Goal: Book appointment/travel/reservation

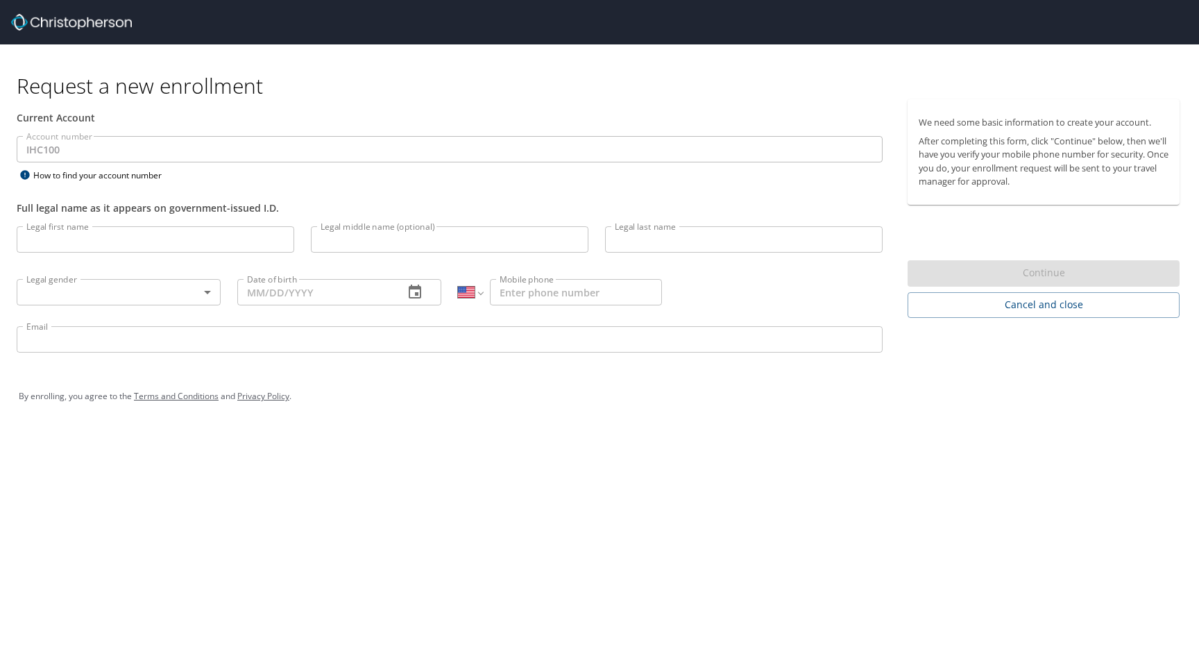
select select "US"
click at [90, 244] on input "Legal first name" at bounding box center [156, 239] width 278 height 26
type input "Mackenzie"
type input "Mattern"
type input "(618) 978-1518"
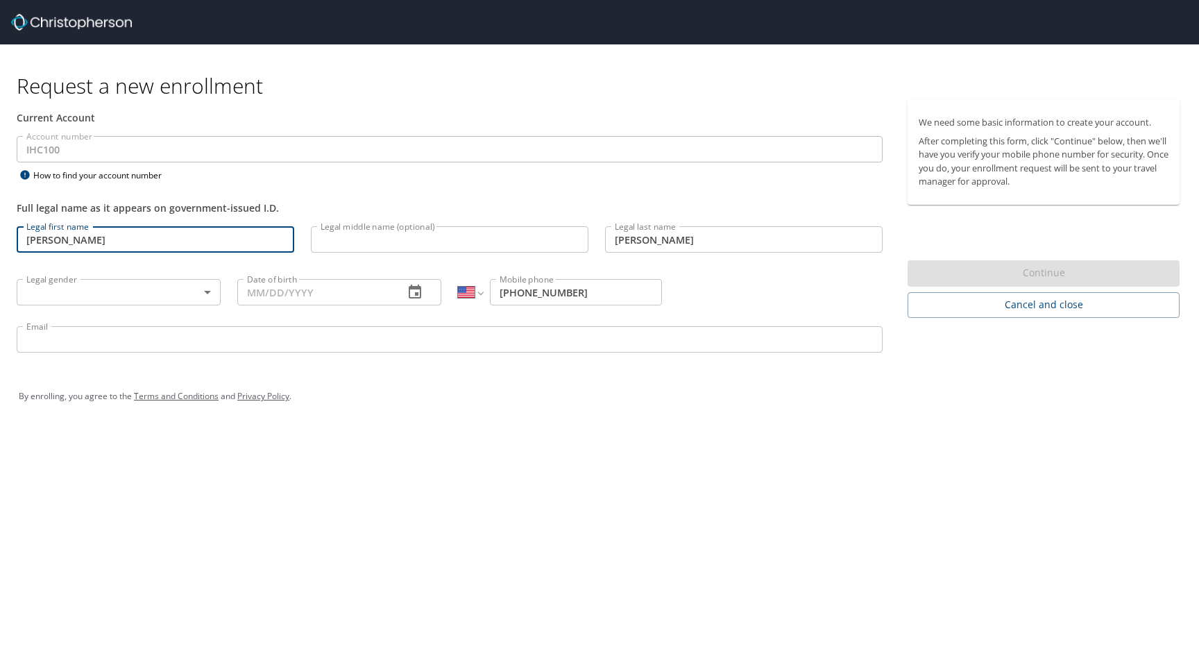
click at [115, 306] on div "Legal gender ​ Legal gender" at bounding box center [118, 291] width 221 height 53
click at [116, 289] on body "Request a new enrollment Current Account Account number IHC100 Account number H…" at bounding box center [599, 332] width 1199 height 665
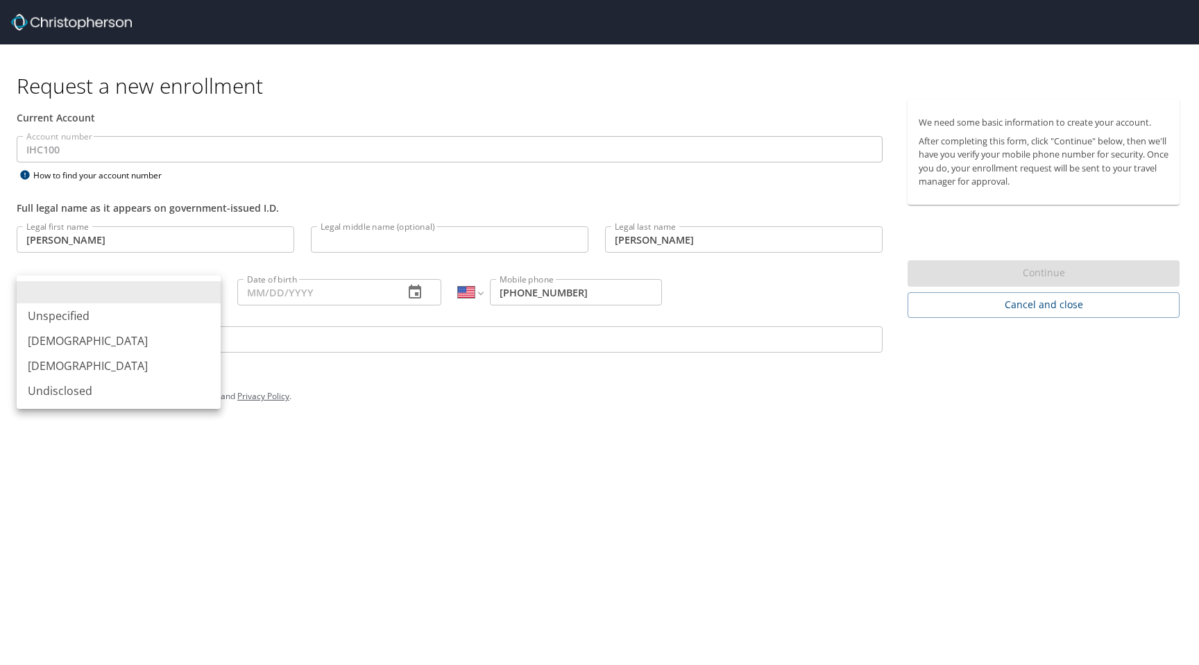
click at [76, 359] on li "Female" at bounding box center [119, 365] width 204 height 25
type input "Female"
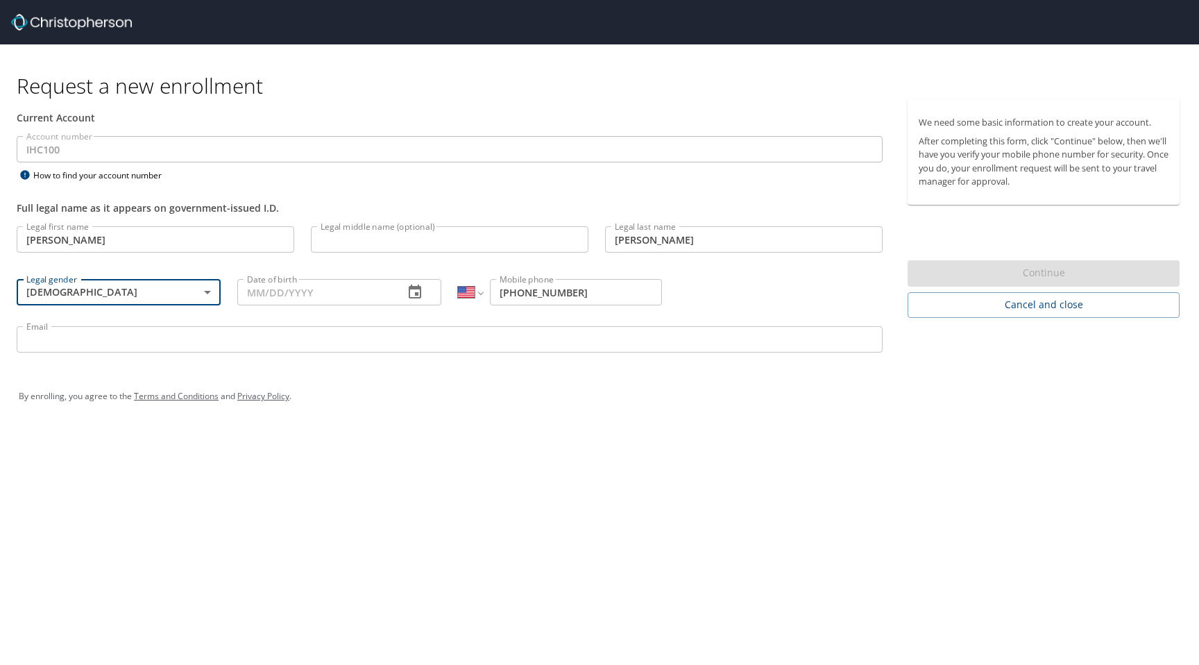
click at [259, 292] on input "Date of birth" at bounding box center [314, 292] width 155 height 26
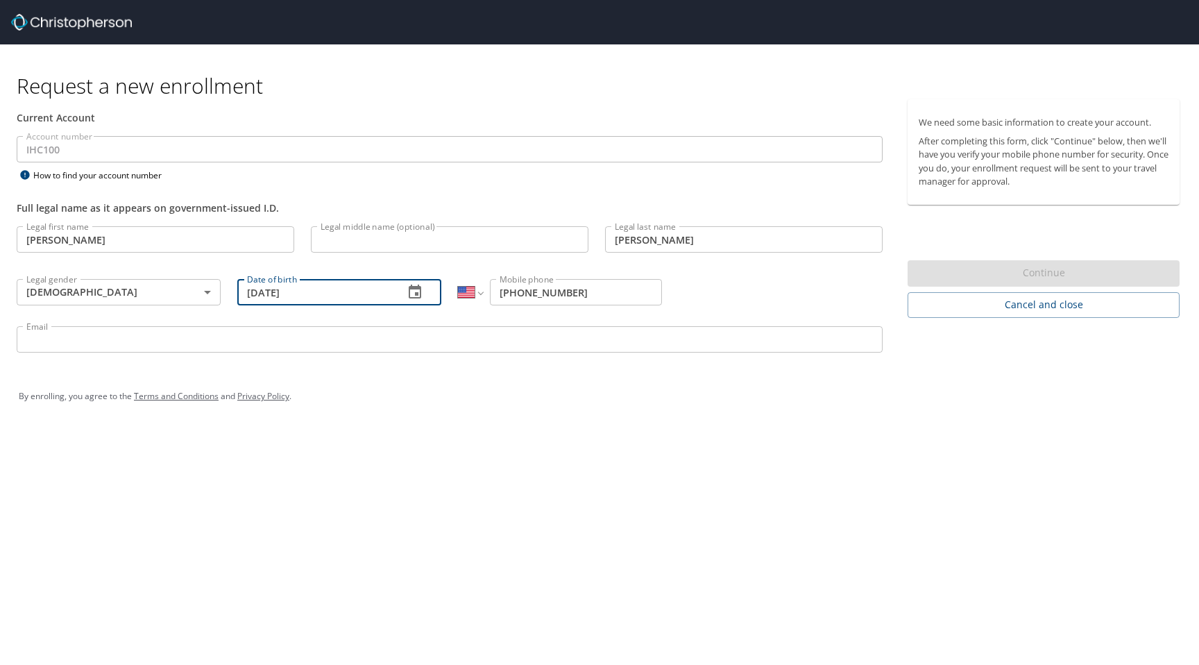
type input "04/16/1993"
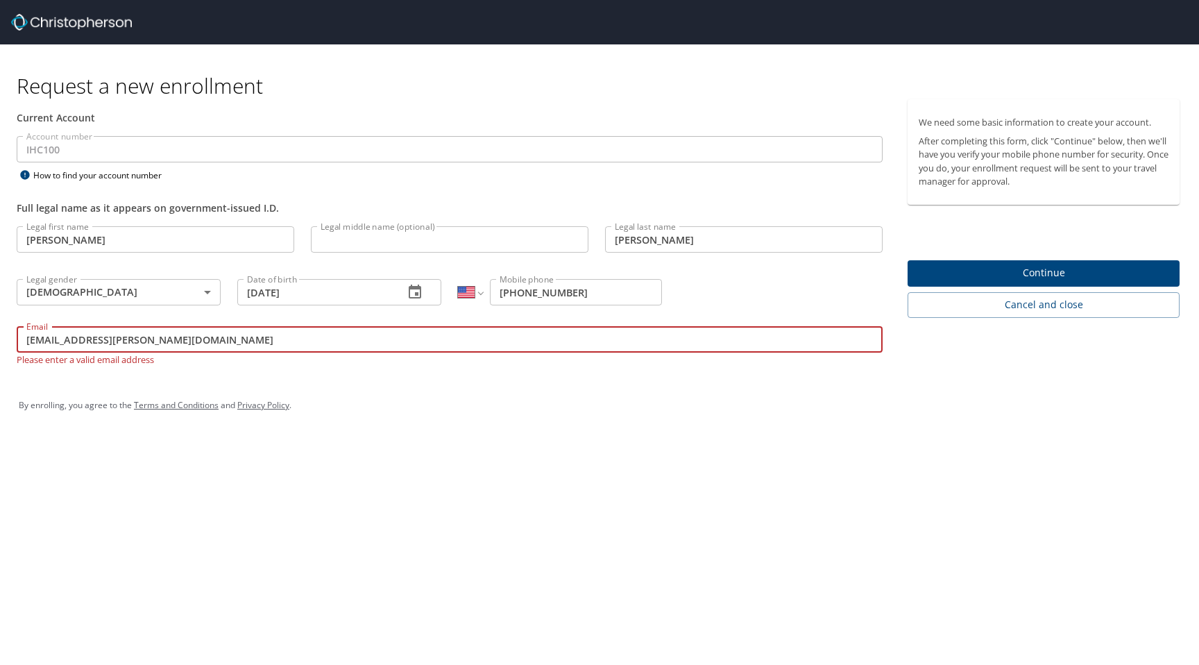
type input "mackenzie.mattern@imail.org"
click at [462, 372] on div "Request a new enrollment Current Account Account number IHC100 Account number H…" at bounding box center [599, 240] width 1199 height 392
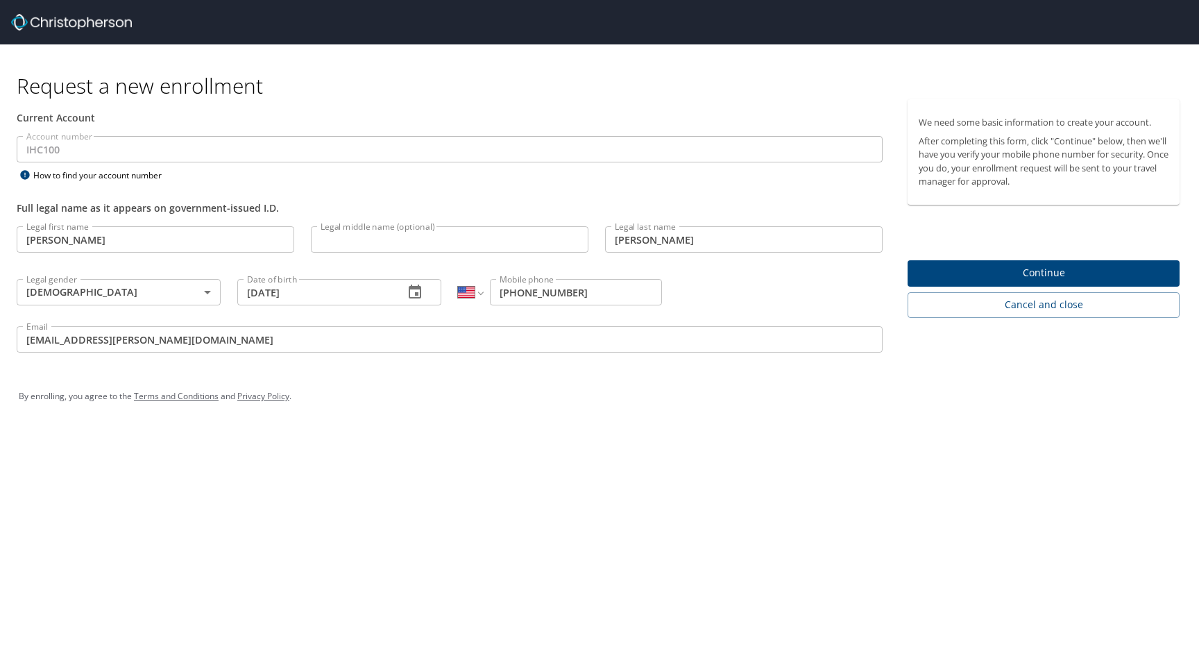
click at [1018, 273] on span "Continue" at bounding box center [1044, 272] width 250 height 17
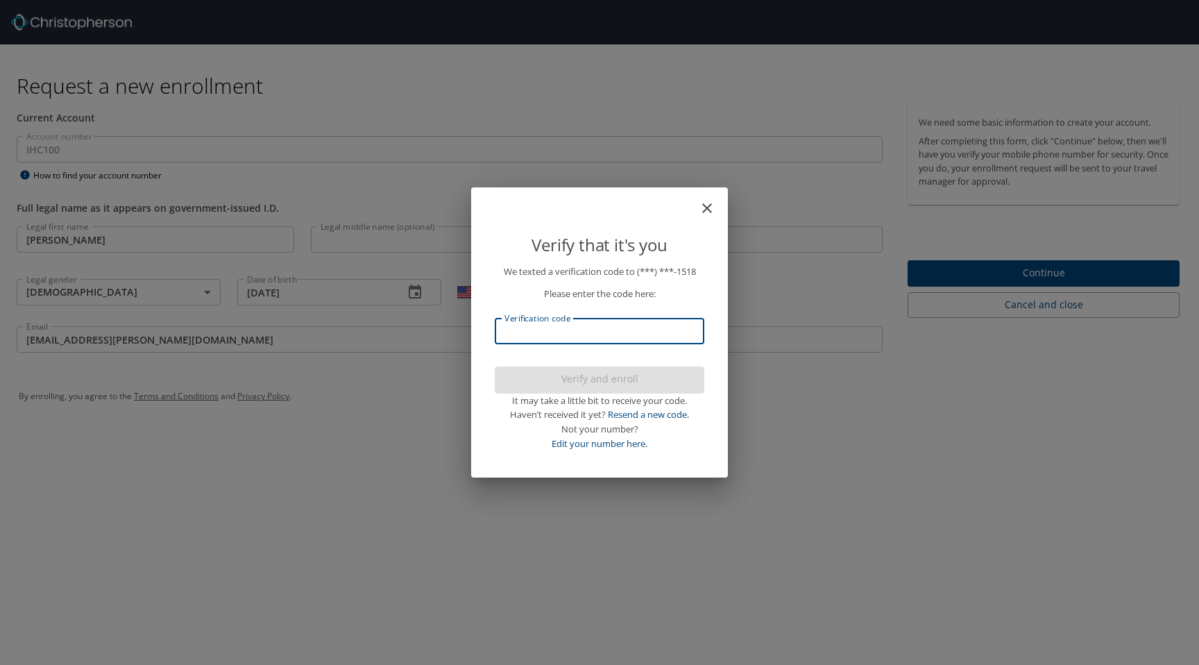
click at [595, 335] on input "Verification code" at bounding box center [600, 331] width 210 height 26
type input "324695"
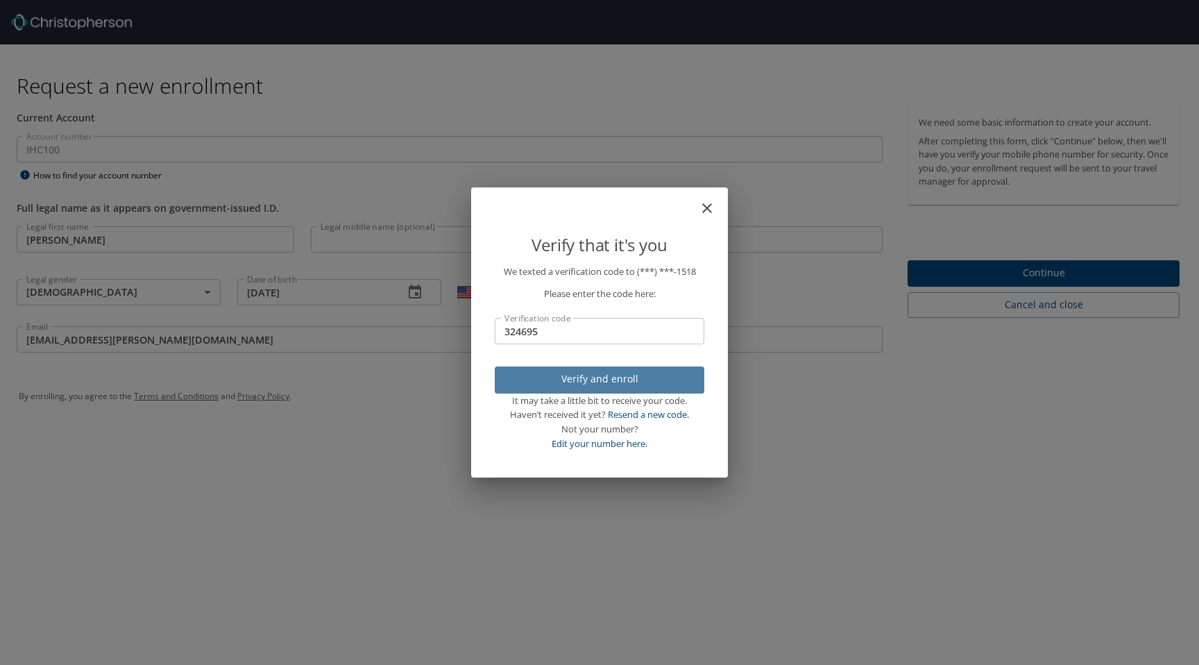
click at [573, 386] on span "Verify and enroll" at bounding box center [599, 379] width 187 height 17
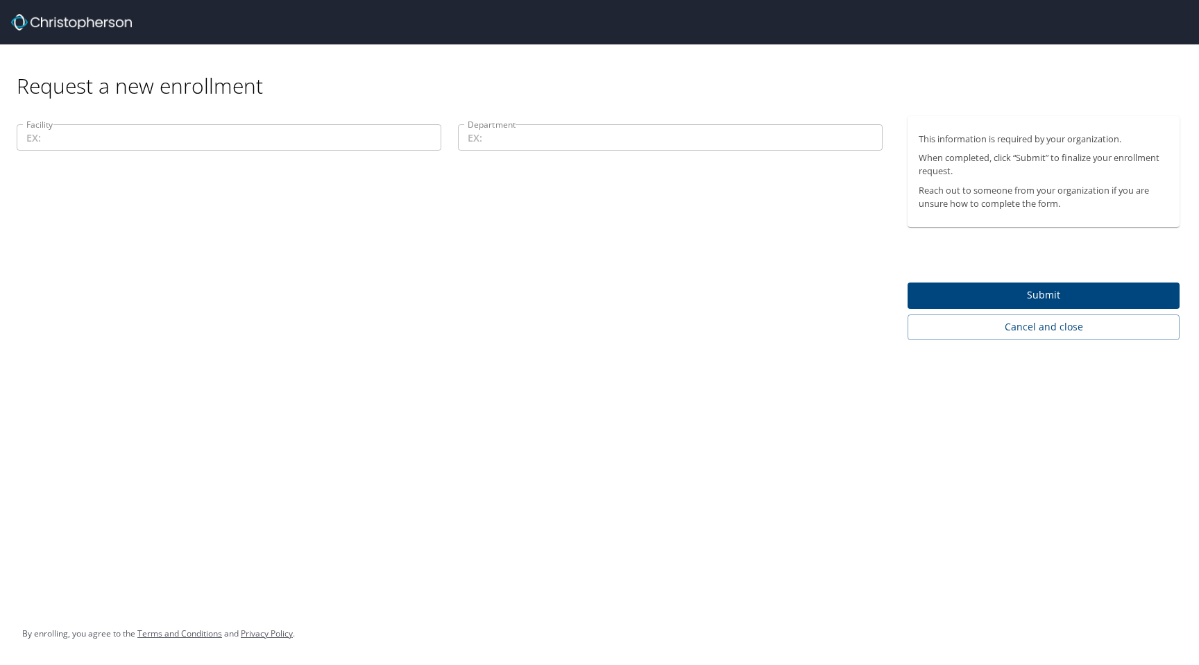
click at [269, 137] on input "Facility" at bounding box center [229, 137] width 425 height 26
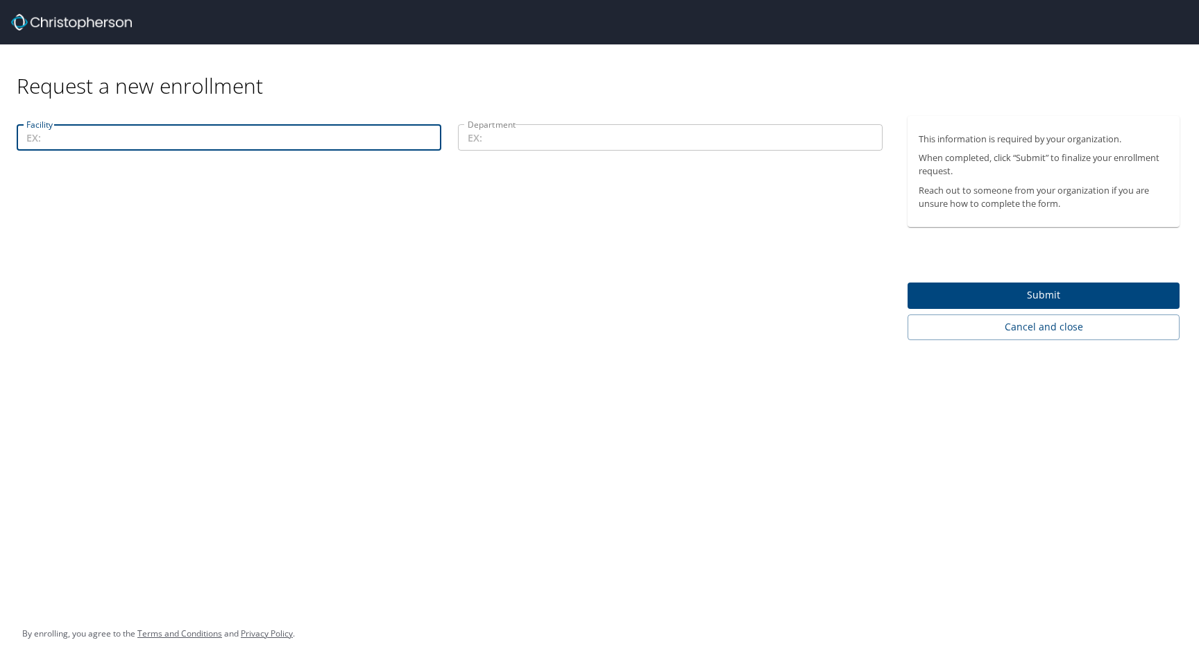
click at [474, 144] on input "Department" at bounding box center [670, 137] width 425 height 26
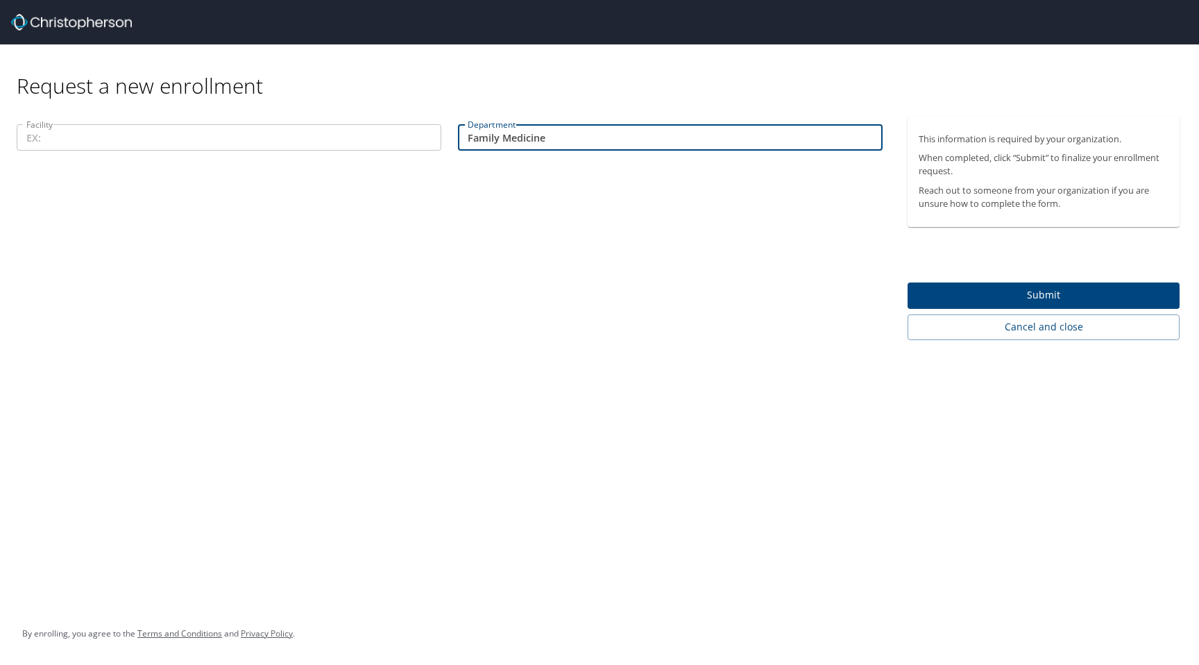
type input "Family Medicine"
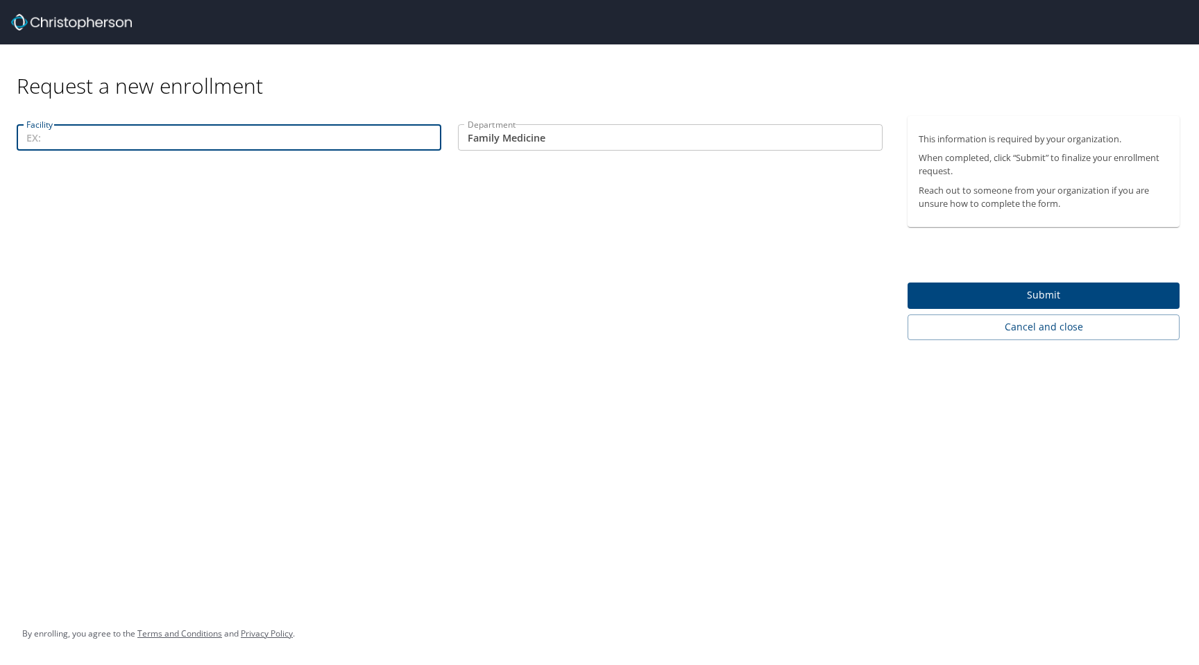
click at [245, 147] on input "Facility" at bounding box center [229, 137] width 425 height 26
type input "I"
type input "Bountiful Clinic"
click at [1036, 292] on span "Submit" at bounding box center [1044, 295] width 250 height 17
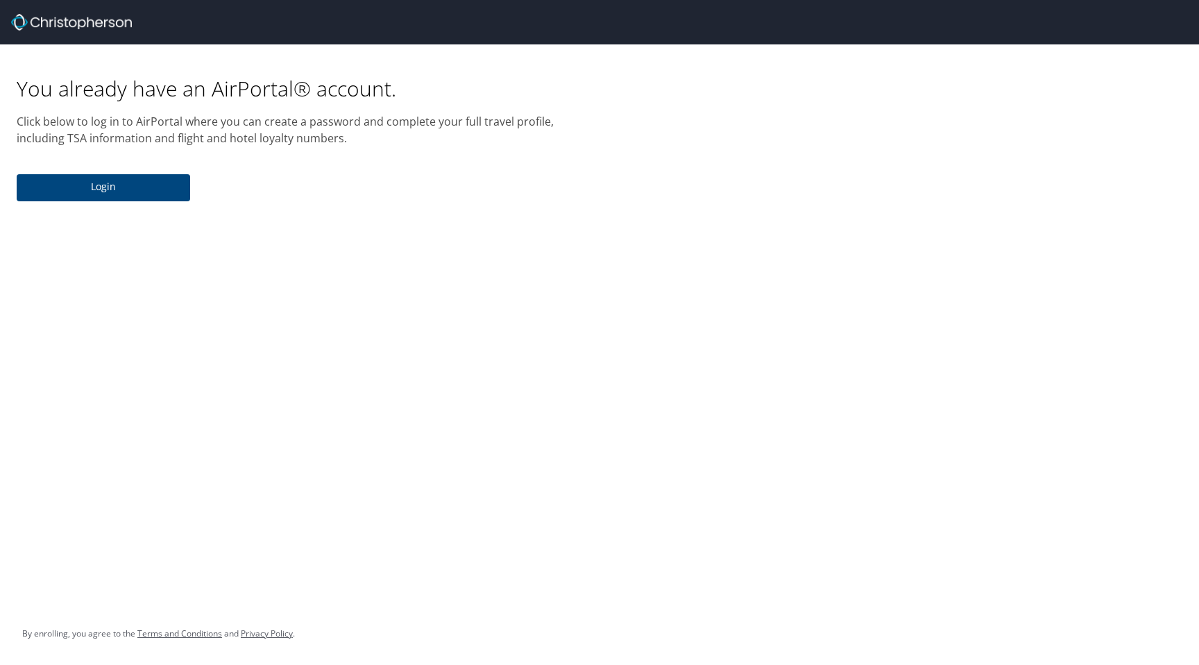
click at [103, 184] on span "Login" at bounding box center [103, 186] width 151 height 17
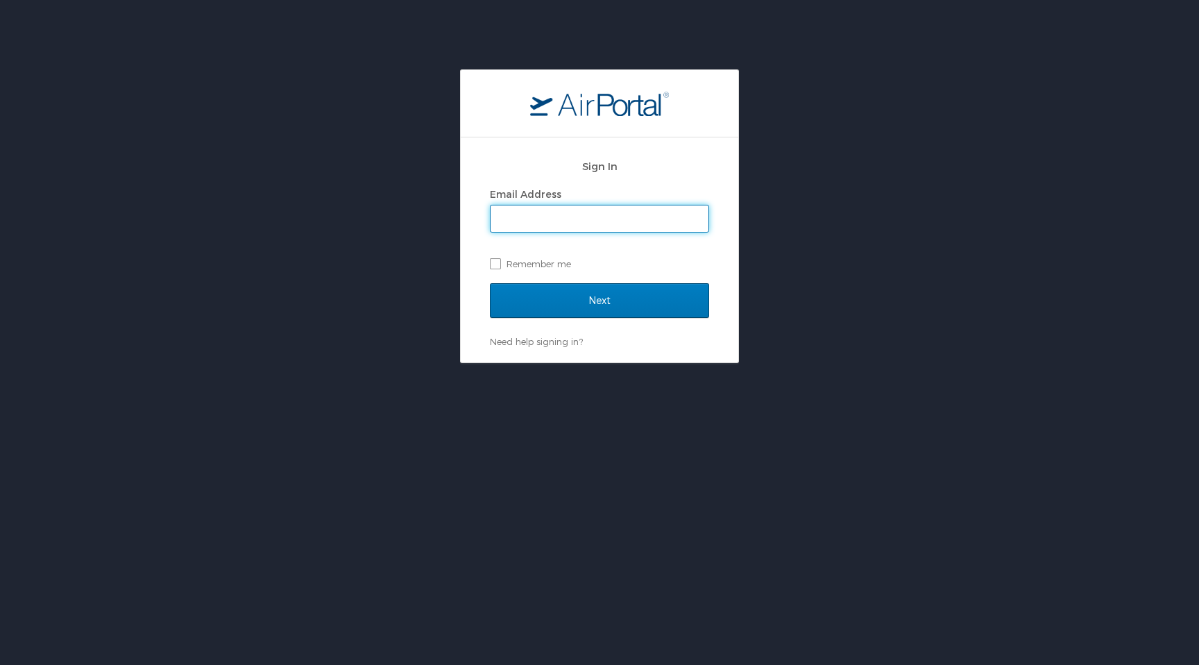
click at [606, 227] on input "Email Address" at bounding box center [600, 218] width 218 height 26
drag, startPoint x: 685, startPoint y: 224, endPoint x: 148, endPoint y: 224, distance: 537.2
click at [149, 224] on div "Sign In Email Address mattern.mackenzie@gmail.com Remember me Next Need help si…" at bounding box center [599, 216] width 1199 height 294
type input "mackenzie.mattern@imail.org"
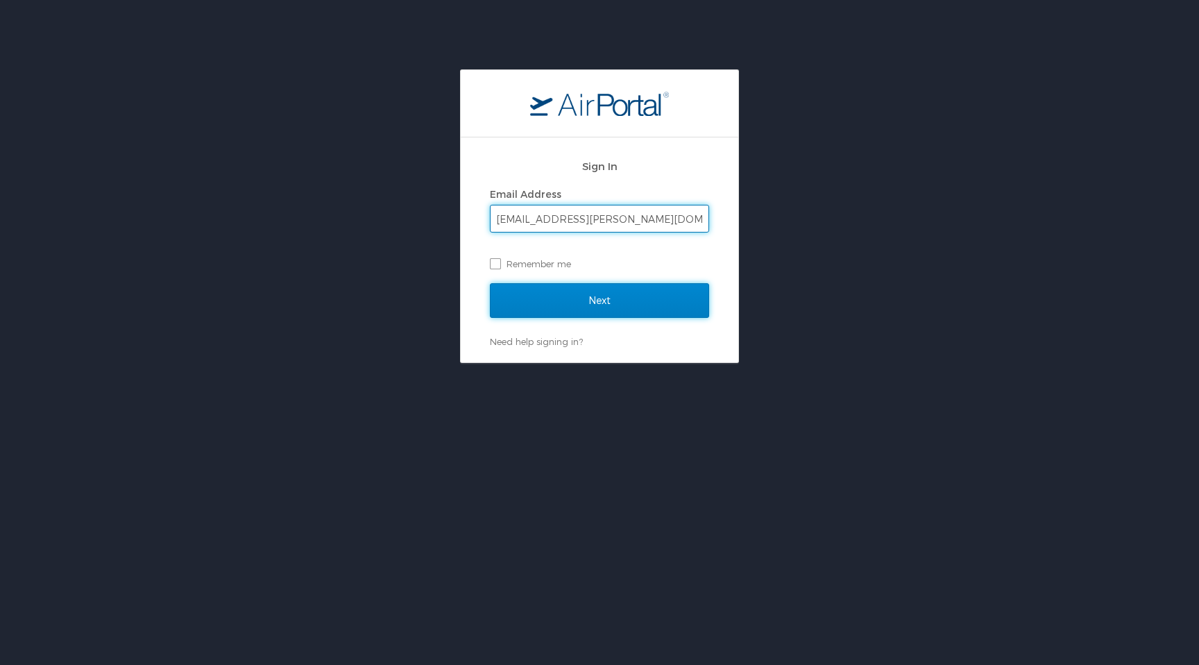
click at [554, 312] on input "Next" at bounding box center [599, 300] width 219 height 35
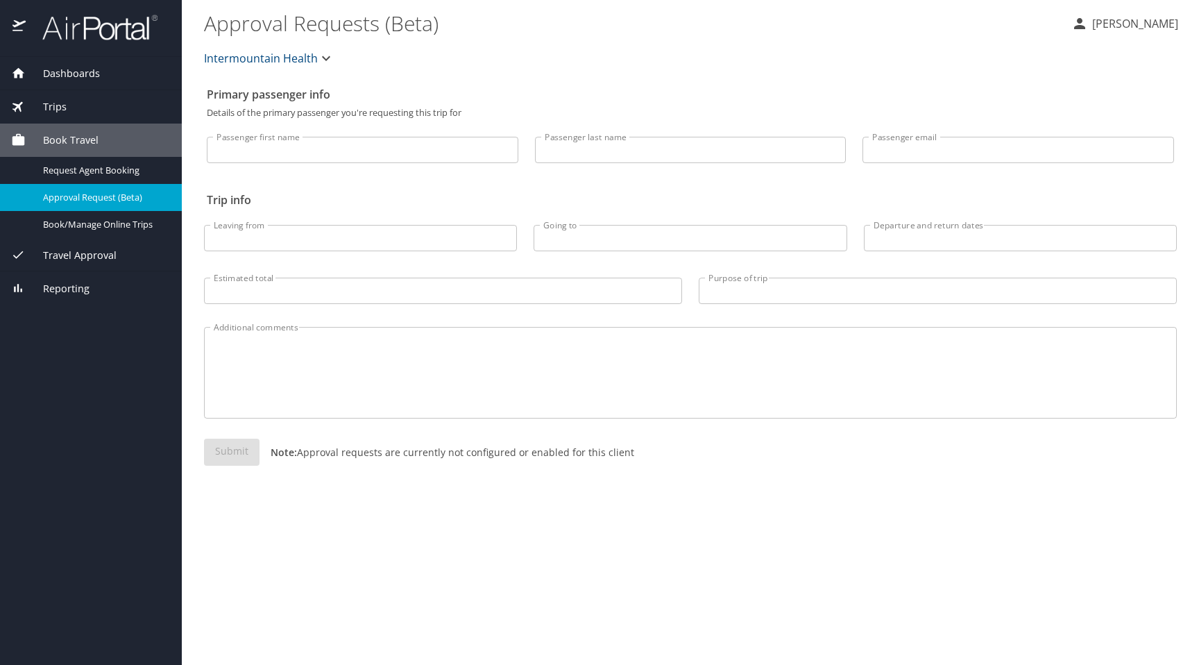
click at [315, 153] on input "Passenger first name" at bounding box center [363, 150] width 312 height 26
type input "[PERSON_NAME]"
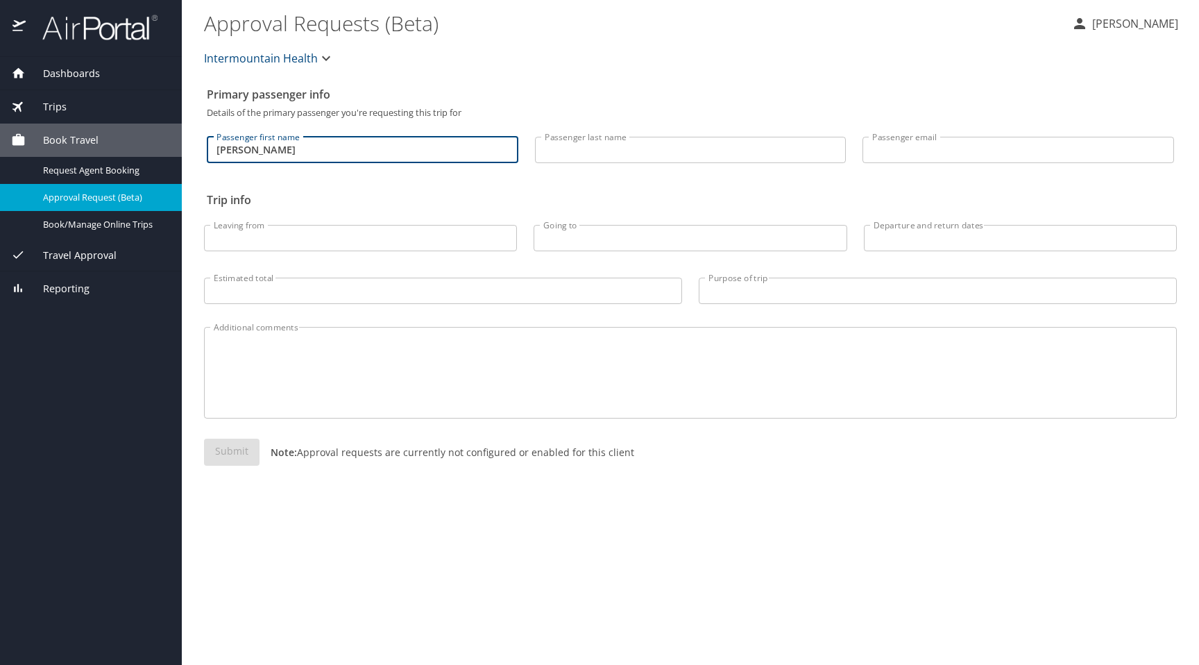
type input "Mattern"
type input "mattern.mackenzie@gmail.com"
click at [352, 228] on input "Leaving from" at bounding box center [360, 238] width 313 height 26
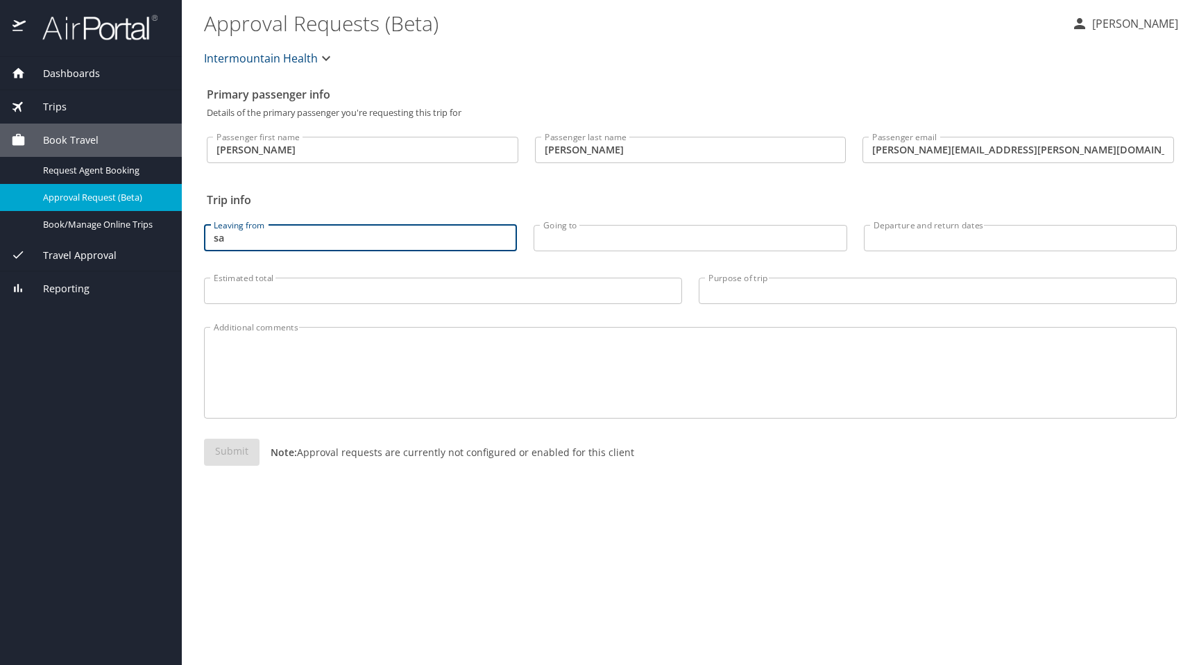
type input "s"
type input "Salt Lake City"
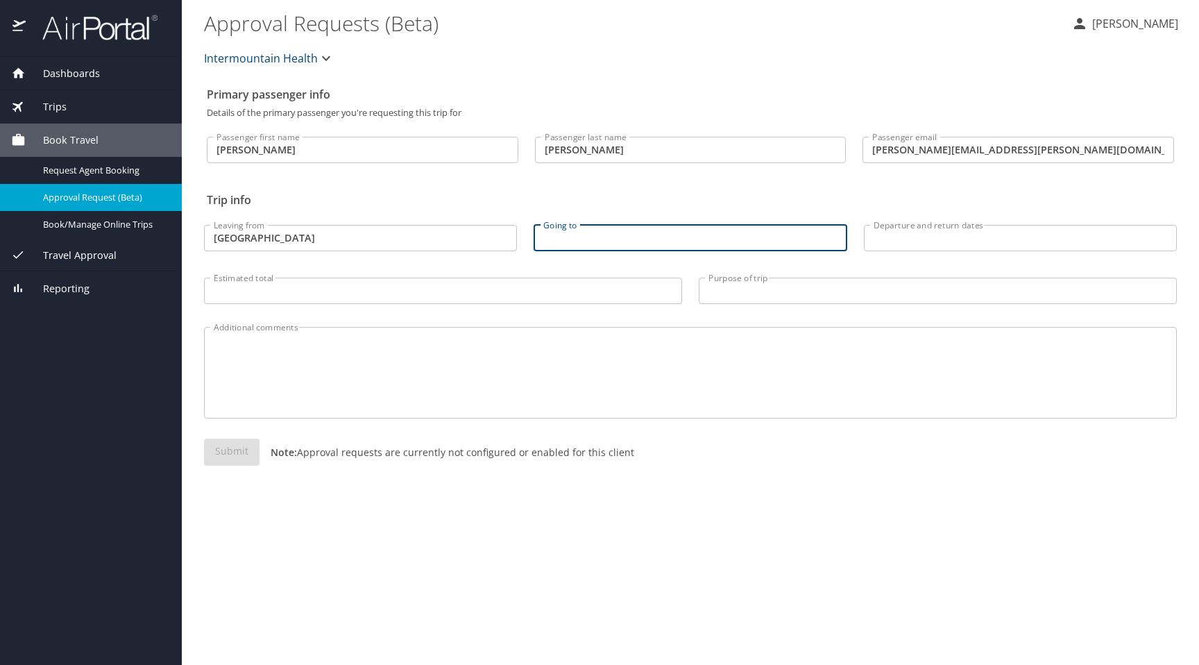
click at [608, 244] on input "Going to" at bounding box center [690, 238] width 313 height 26
click at [307, 61] on span "Intermountain Health" at bounding box center [261, 58] width 114 height 19
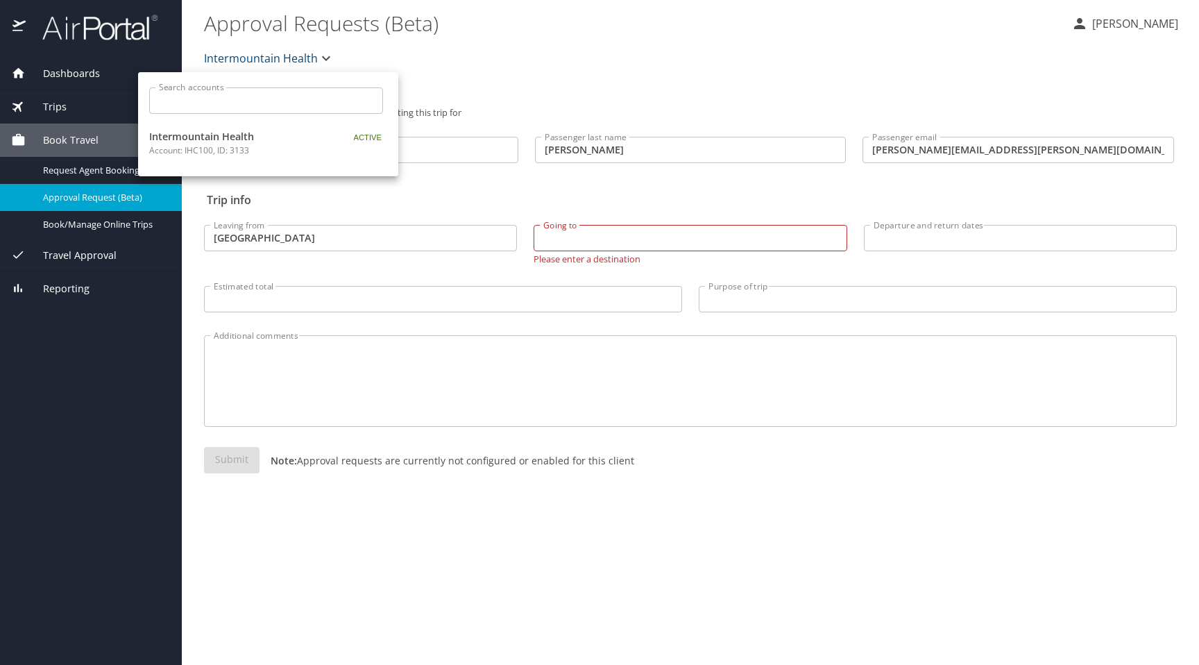
click at [410, 56] on div at bounding box center [599, 332] width 1199 height 665
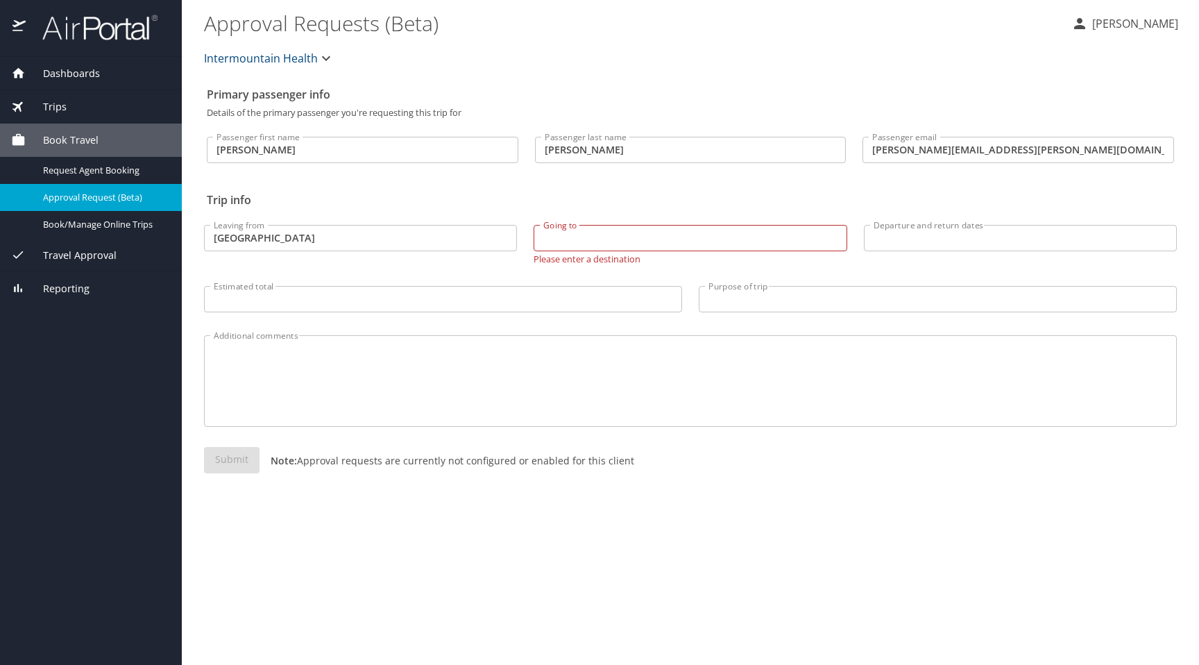
click at [110, 135] on div "Book Travel" at bounding box center [91, 140] width 160 height 15
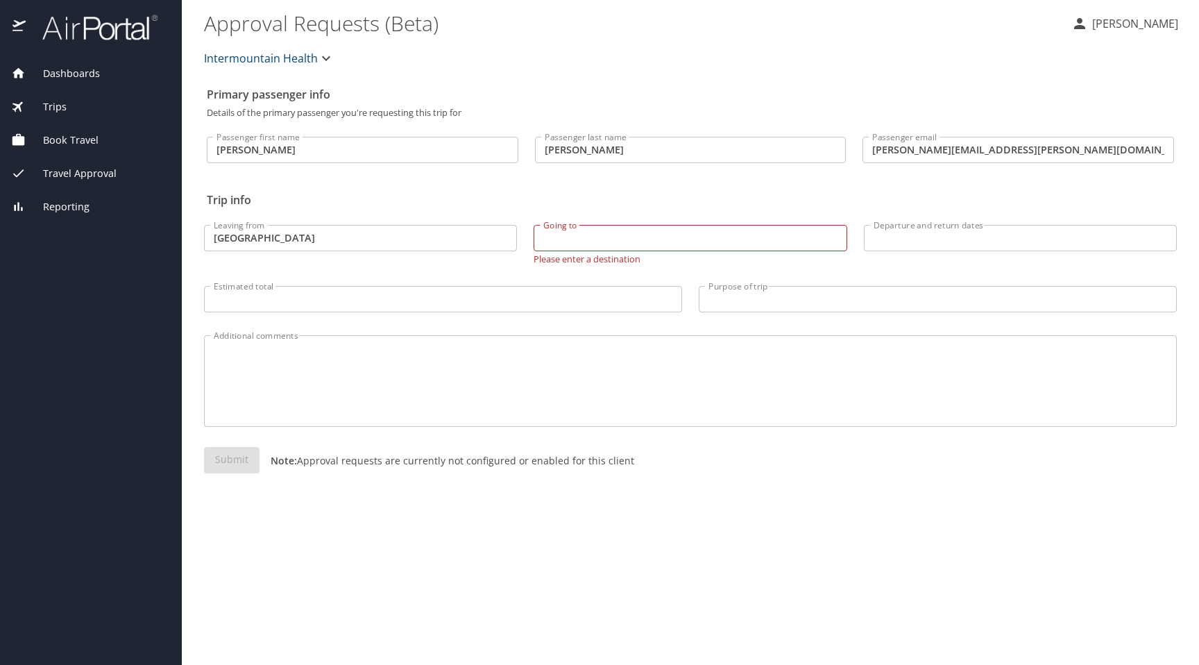
click at [64, 113] on span "Trips" at bounding box center [46, 106] width 41 height 15
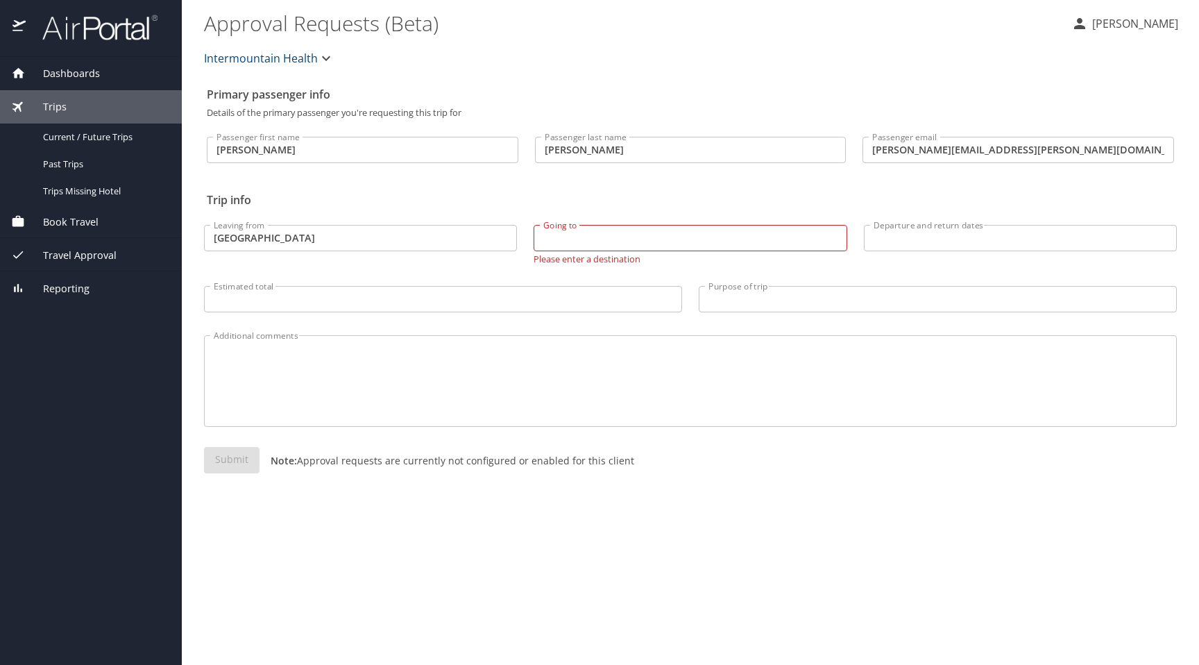
click at [37, 71] on span "Dashboards" at bounding box center [63, 73] width 74 height 15
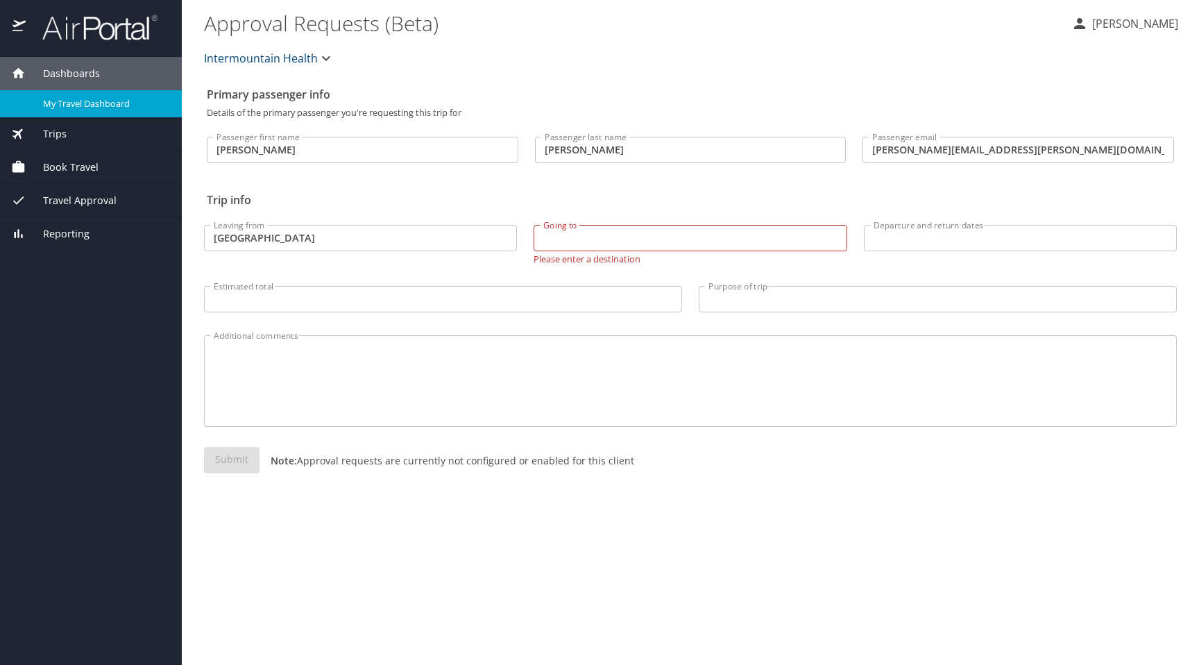
click at [52, 98] on span "My Travel Dashboard" at bounding box center [104, 103] width 122 height 13
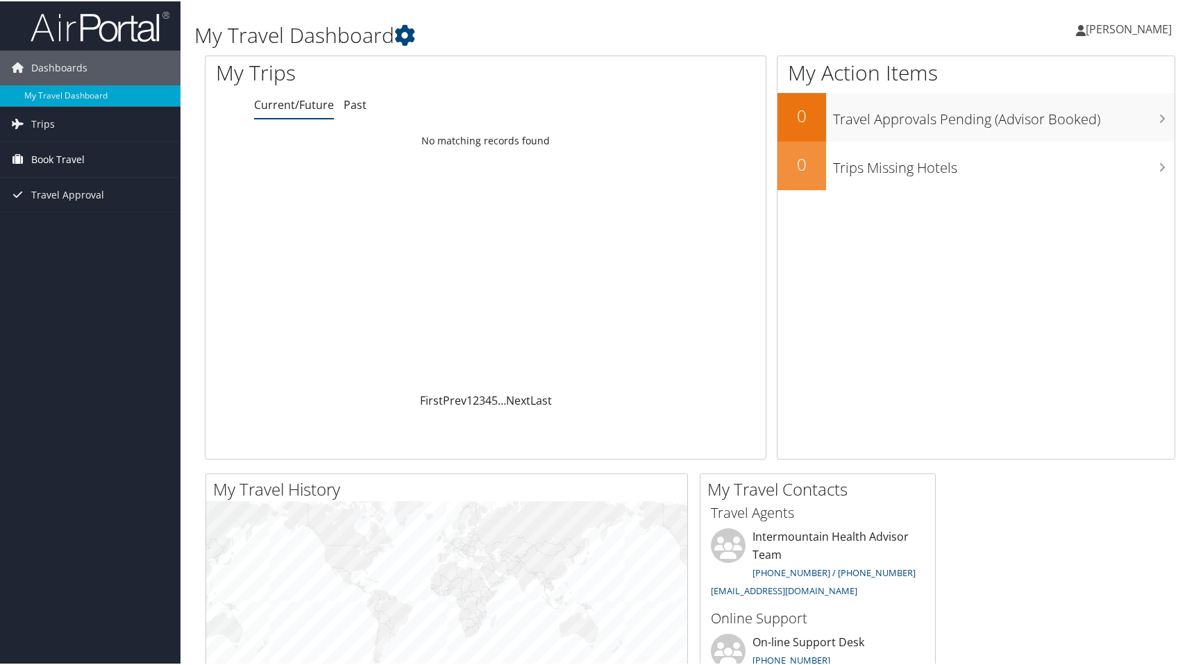
click at [56, 155] on span "Book Travel" at bounding box center [57, 158] width 53 height 35
click at [66, 222] on link "Book/Manage Online Trips" at bounding box center [90, 227] width 180 height 21
click at [124, 198] on link "Approval Request (Beta)" at bounding box center [90, 206] width 180 height 21
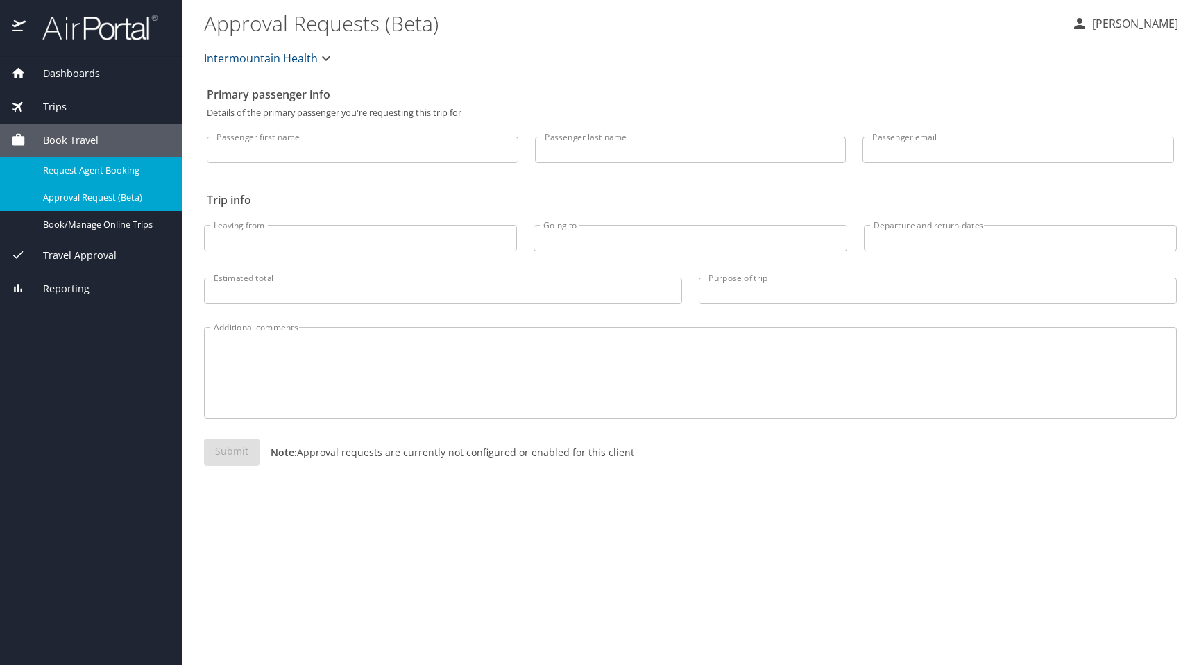
click at [101, 183] on link "Request Agent Booking" at bounding box center [91, 170] width 182 height 27
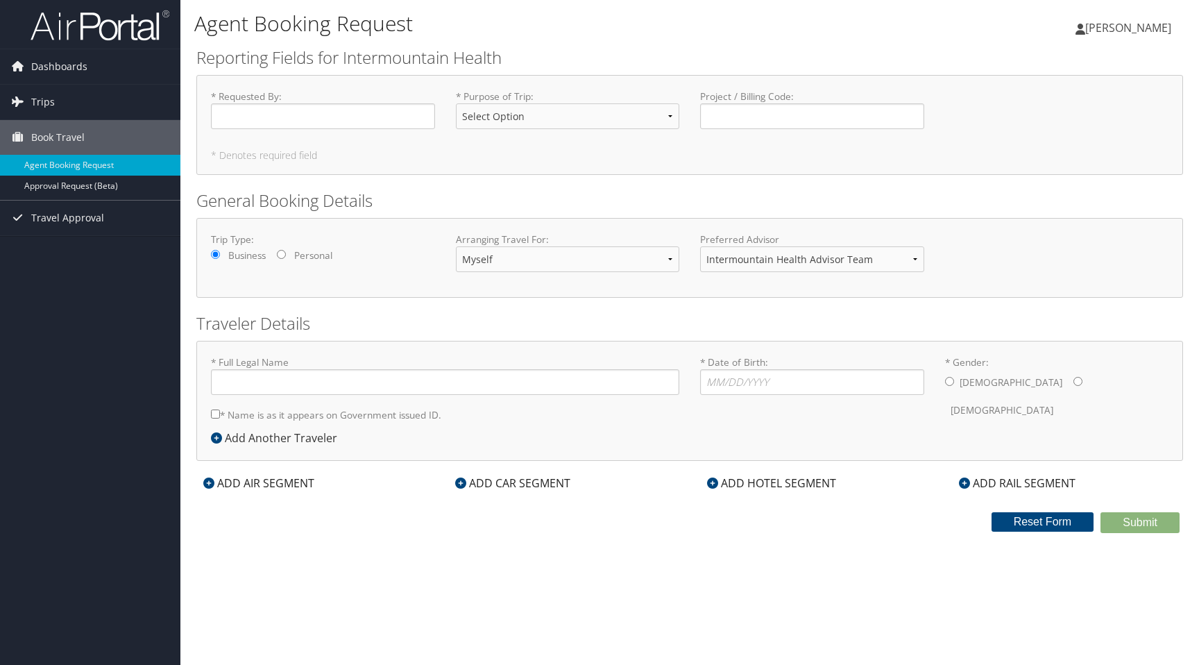
type input "Mackenzie Mattern"
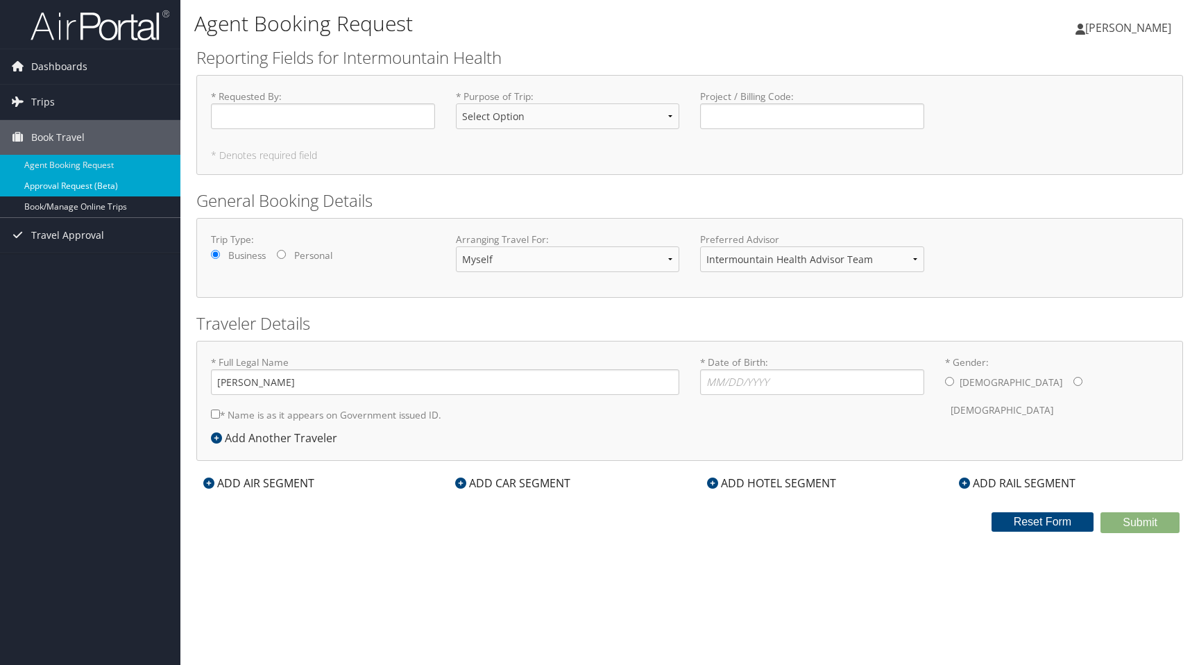
click at [56, 188] on link "Approval Request (Beta)" at bounding box center [90, 186] width 180 height 21
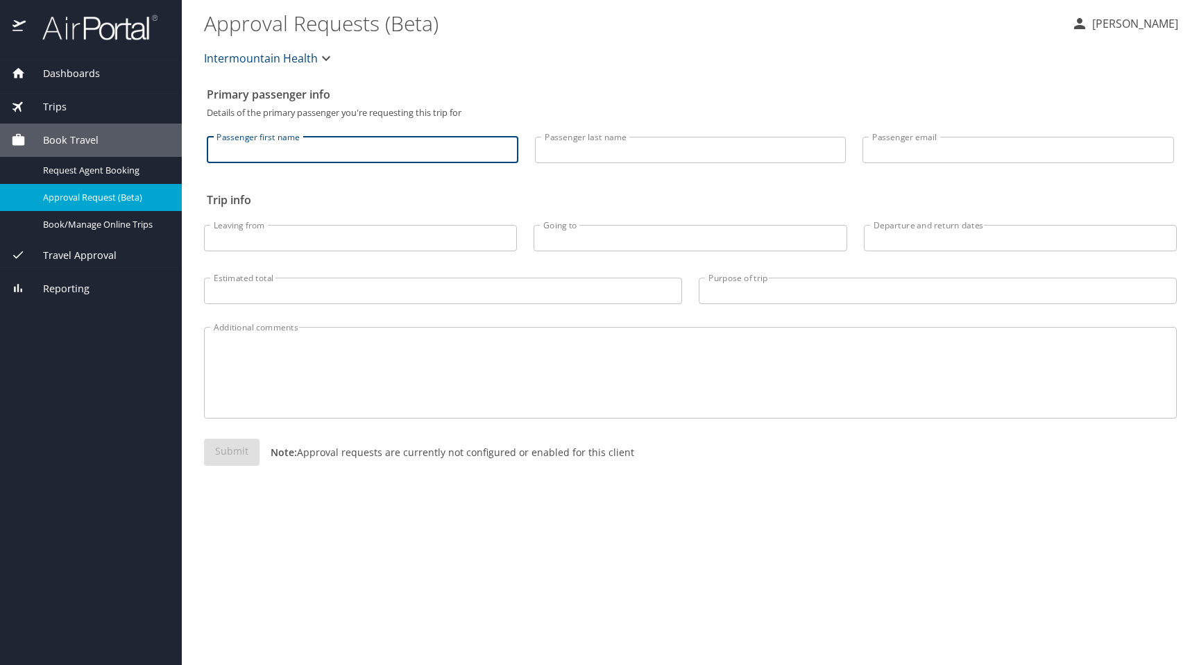
click at [262, 154] on input "Passenger first name" at bounding box center [363, 150] width 312 height 26
type input "Mackenzie"
type input "Mattern"
type input "mattern.mackenzie@gmail.com"
click at [273, 364] on textarea "Additional comments" at bounding box center [691, 373] width 954 height 66
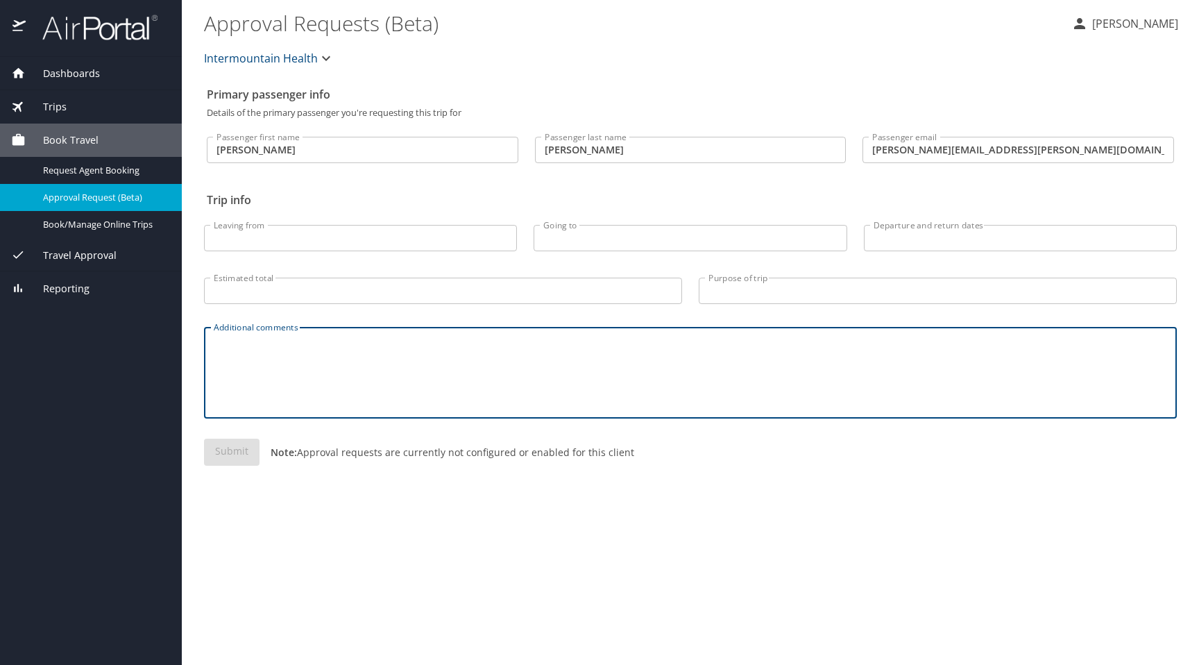
click at [273, 294] on input "Estimated total" at bounding box center [443, 291] width 478 height 26
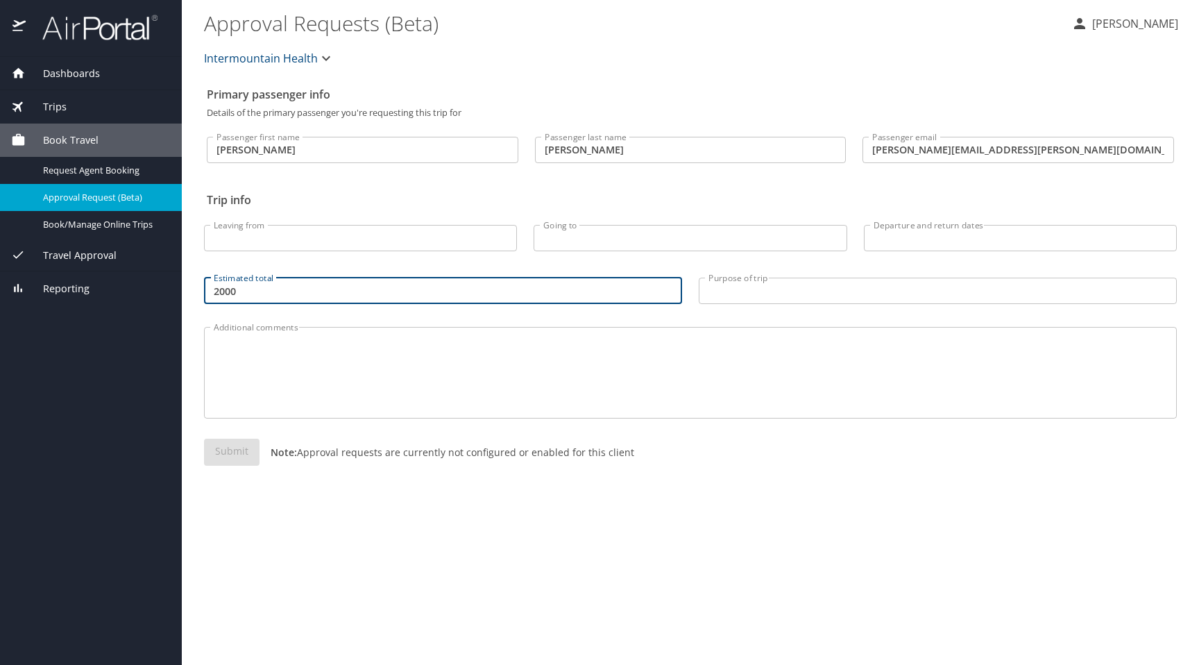
type input "2000"
click at [816, 279] on input "Purpose of trip" at bounding box center [938, 291] width 478 height 26
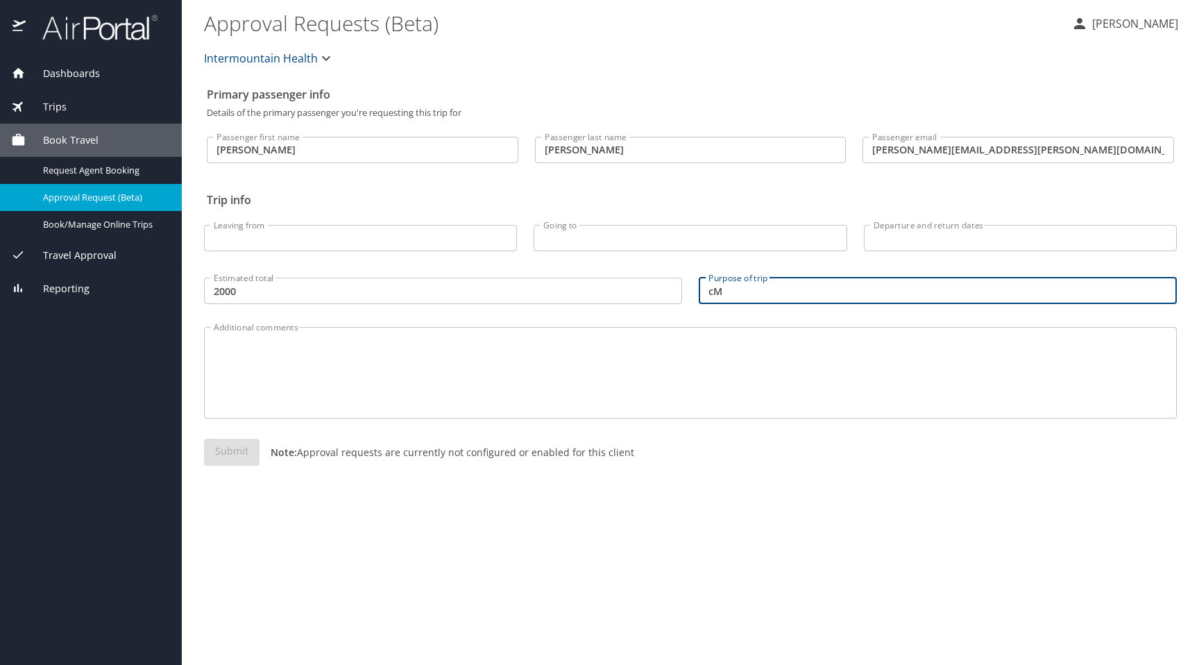
type input "c"
type input "CME"
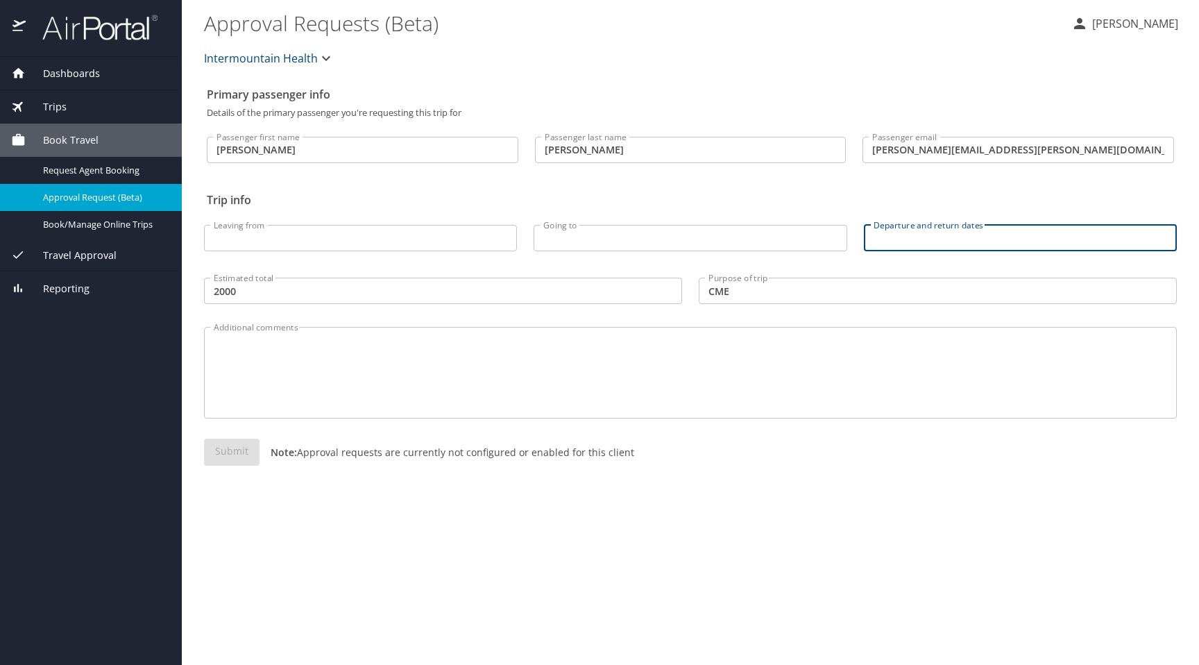
click at [947, 244] on input "Departure and return dates" at bounding box center [1020, 238] width 313 height 26
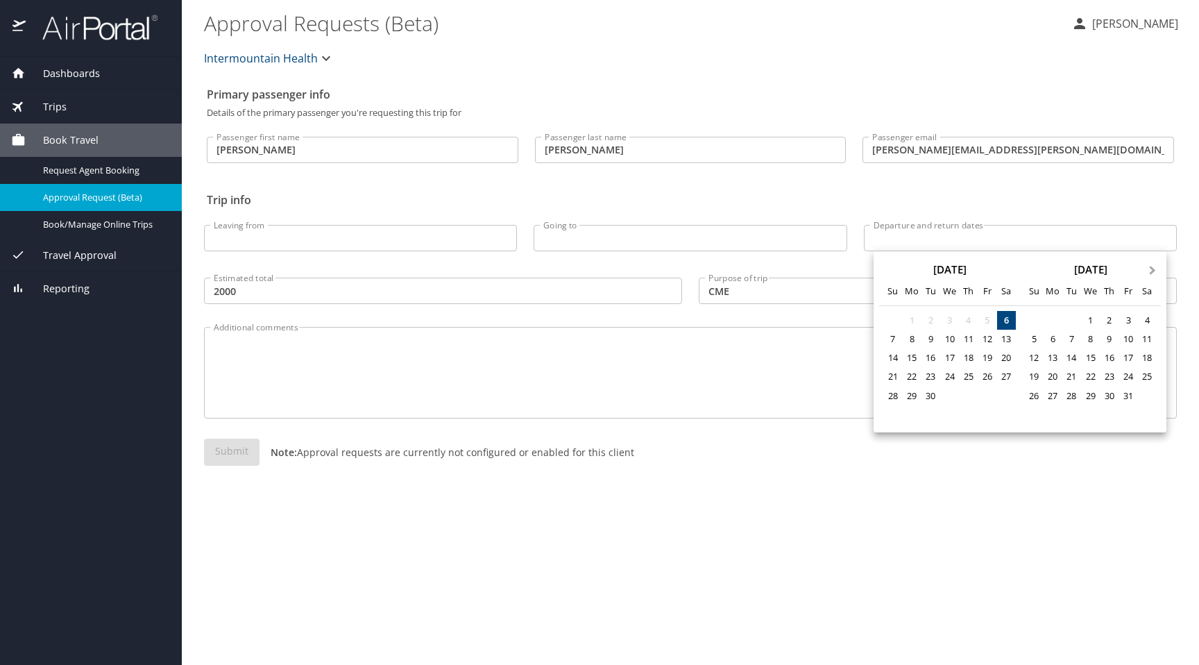
click at [1153, 271] on span "Next Month" at bounding box center [1153, 271] width 0 height 16
click at [950, 398] on div "29" at bounding box center [950, 396] width 19 height 19
click at [1035, 344] on div "2" at bounding box center [1033, 339] width 19 height 19
type input "10/29/2025 🠦 11/02/2025"
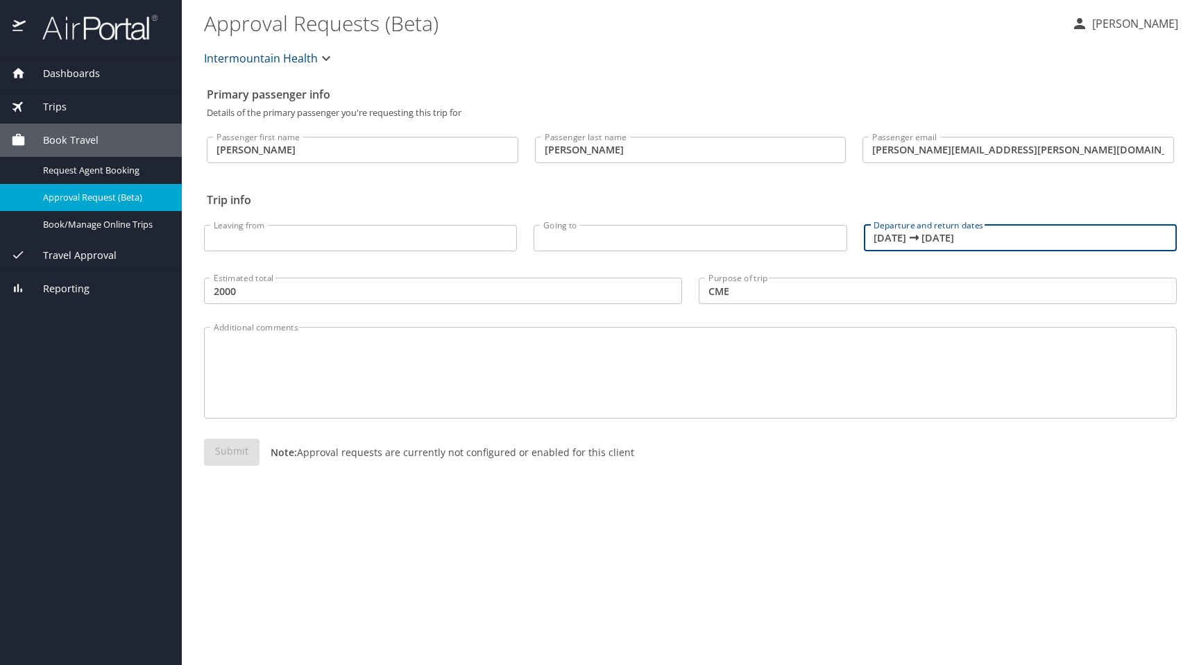
click at [598, 223] on div "Going to Going to" at bounding box center [690, 234] width 330 height 58
click at [584, 241] on input "Going to" at bounding box center [690, 238] width 313 height 26
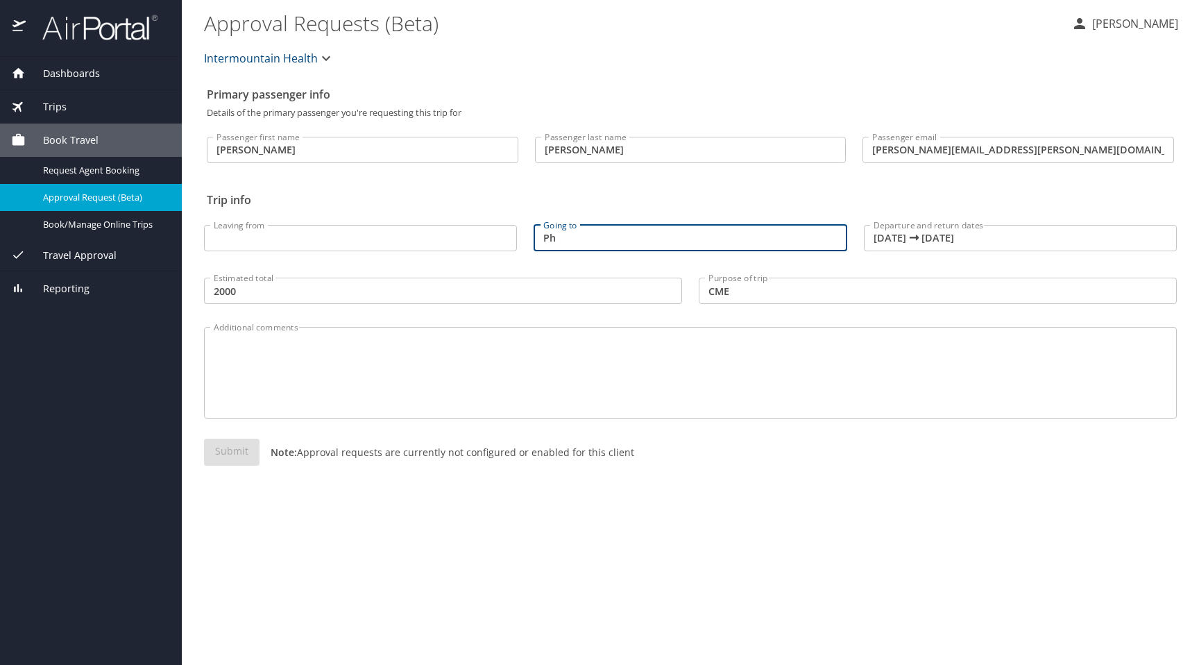
type input "P"
type input "Sedona"
click at [435, 242] on input "Leaving from" at bounding box center [360, 238] width 313 height 26
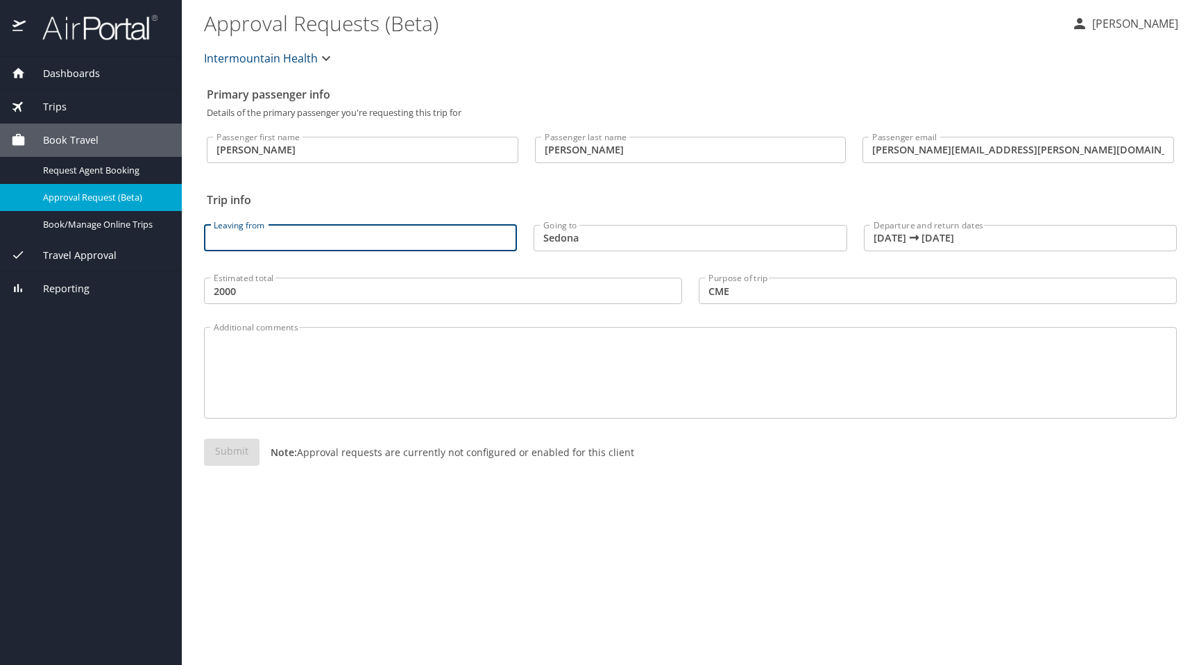
type input "P"
type input "Salt Lake City"
click at [312, 356] on textarea "Additional comments" at bounding box center [691, 373] width 954 height 66
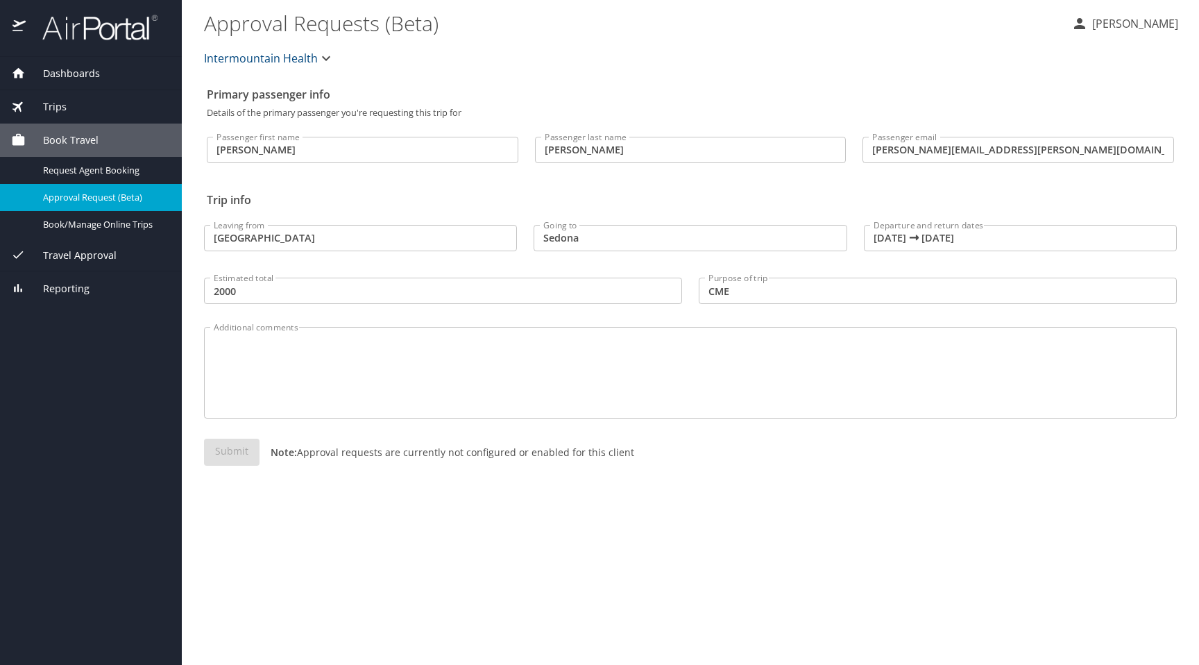
click at [237, 473] on div "Submit Note: Approval requests are currently not configured or enabled for this…" at bounding box center [690, 463] width 973 height 49
click at [237, 453] on div "Submit Note: Approval requests are currently not configured or enabled for this…" at bounding box center [690, 463] width 973 height 49
click at [906, 155] on input "mattern.mackenzie@gmail.com" at bounding box center [1019, 150] width 312 height 26
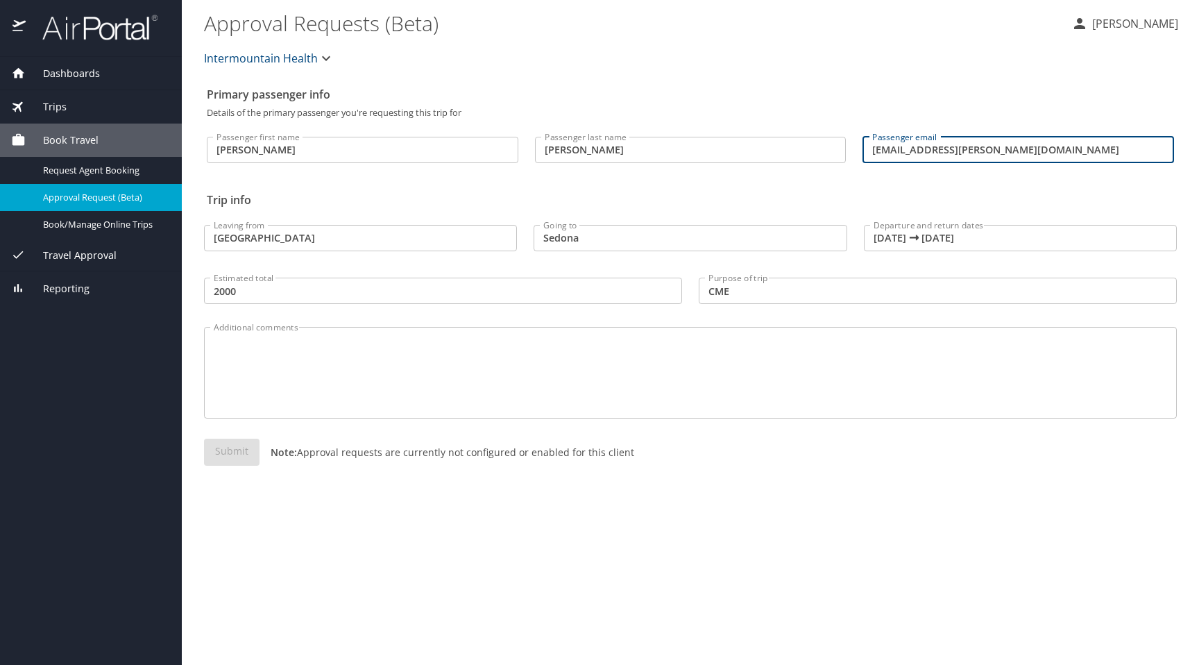
type input "mackenzie.mattern@imail.org"
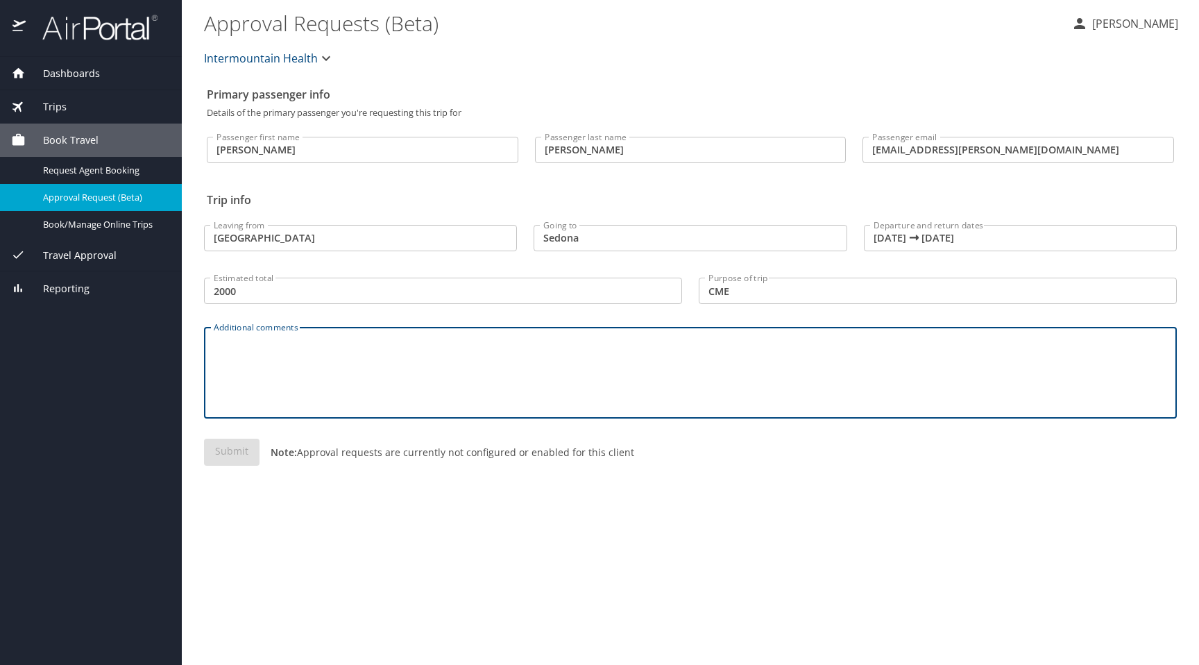
click at [562, 367] on textarea "Additional comments" at bounding box center [691, 373] width 954 height 66
type textarea "asdf"
click at [429, 416] on div "asdf Additional comments" at bounding box center [690, 373] width 973 height 92
click at [241, 448] on div "Submit Note: Approval requests are currently not configured or enabled for this…" at bounding box center [690, 463] width 973 height 49
click at [482, 364] on textarea "asdf" at bounding box center [691, 373] width 954 height 66
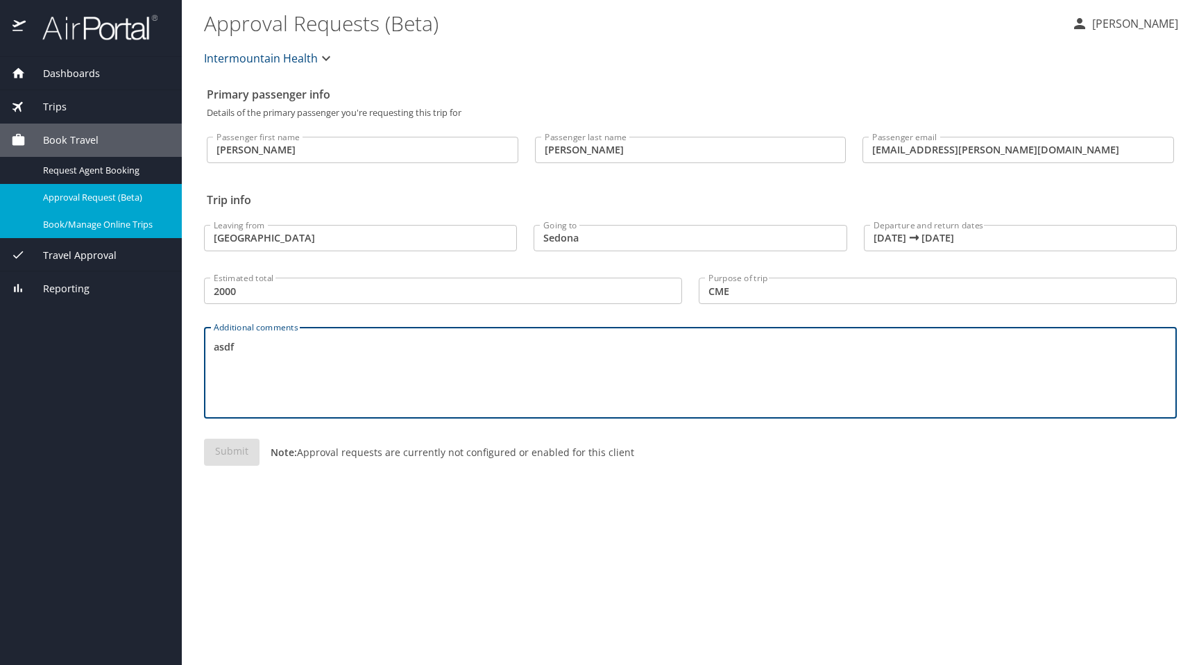
click at [94, 228] on span "Book/Manage Online Trips" at bounding box center [104, 224] width 122 height 13
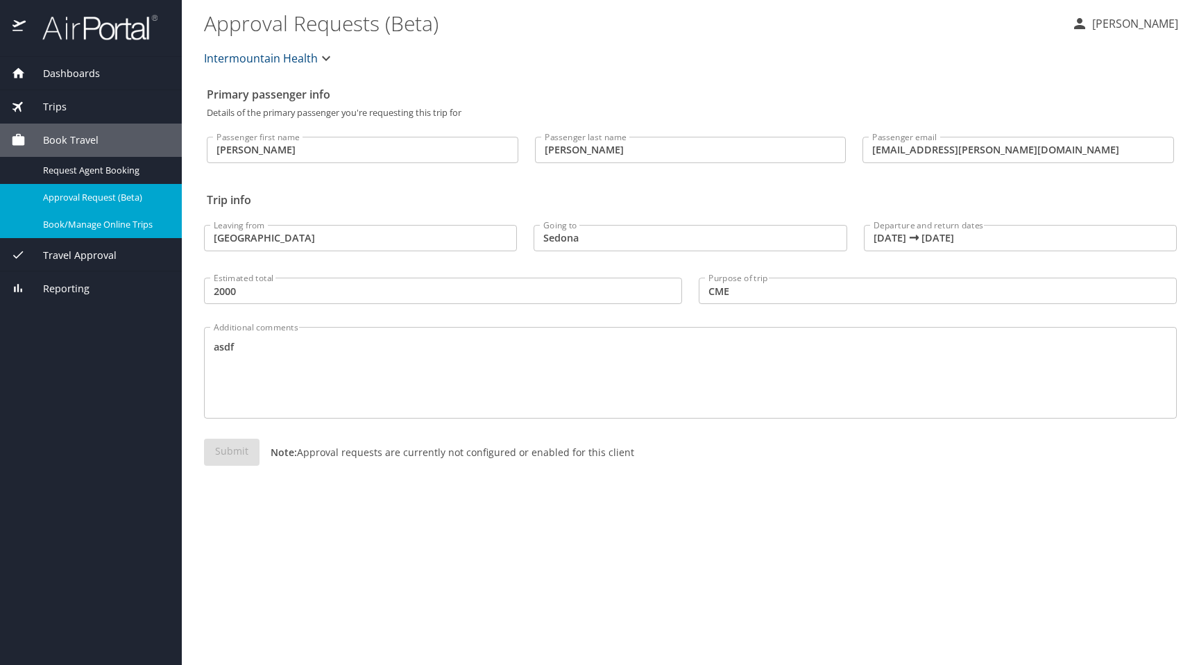
click at [242, 298] on input "2000" at bounding box center [443, 291] width 478 height 26
